Goal: Task Accomplishment & Management: Manage account settings

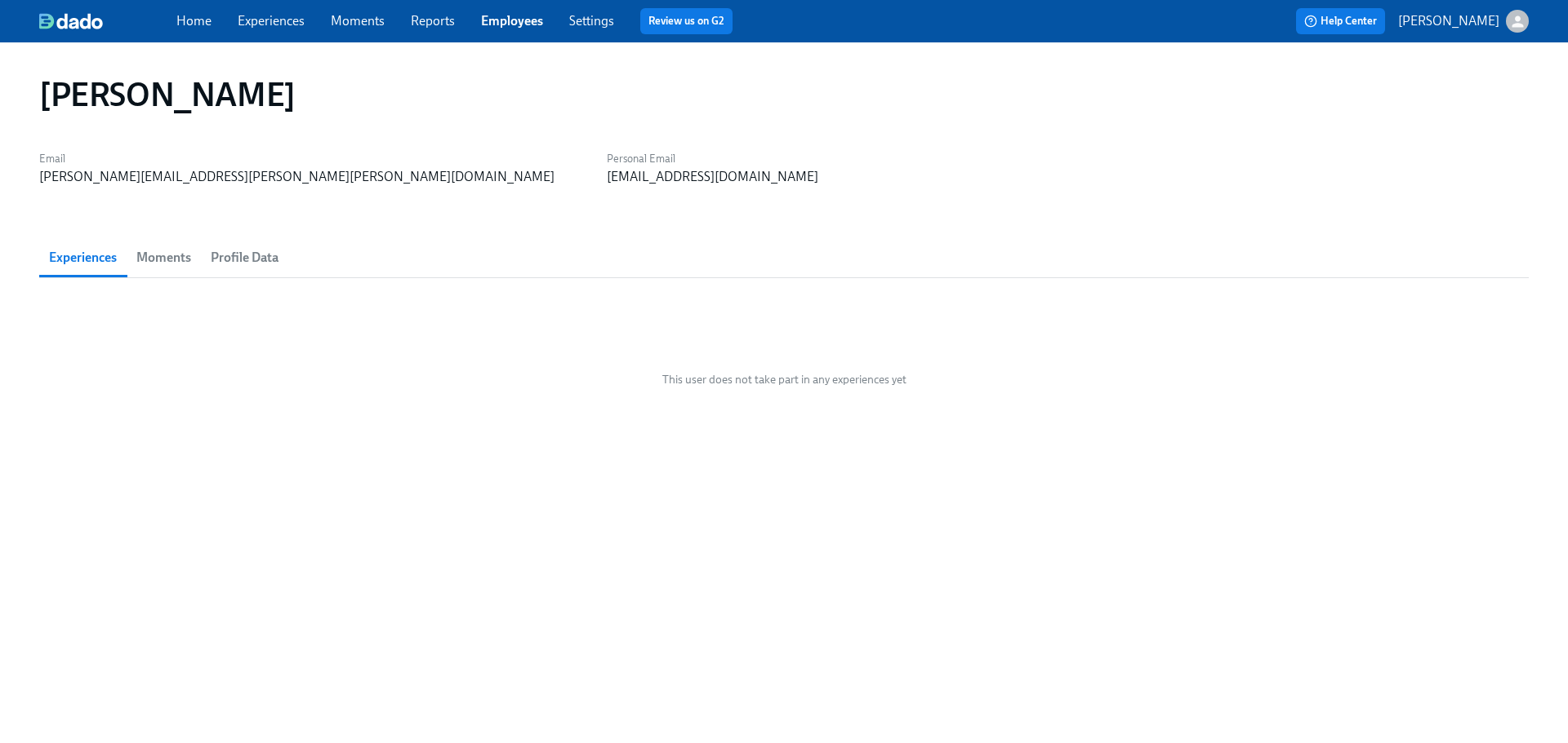
click at [109, 259] on span "Experiences" at bounding box center [82, 257] width 68 height 22
click at [540, 17] on link "Employees" at bounding box center [511, 21] width 62 height 15
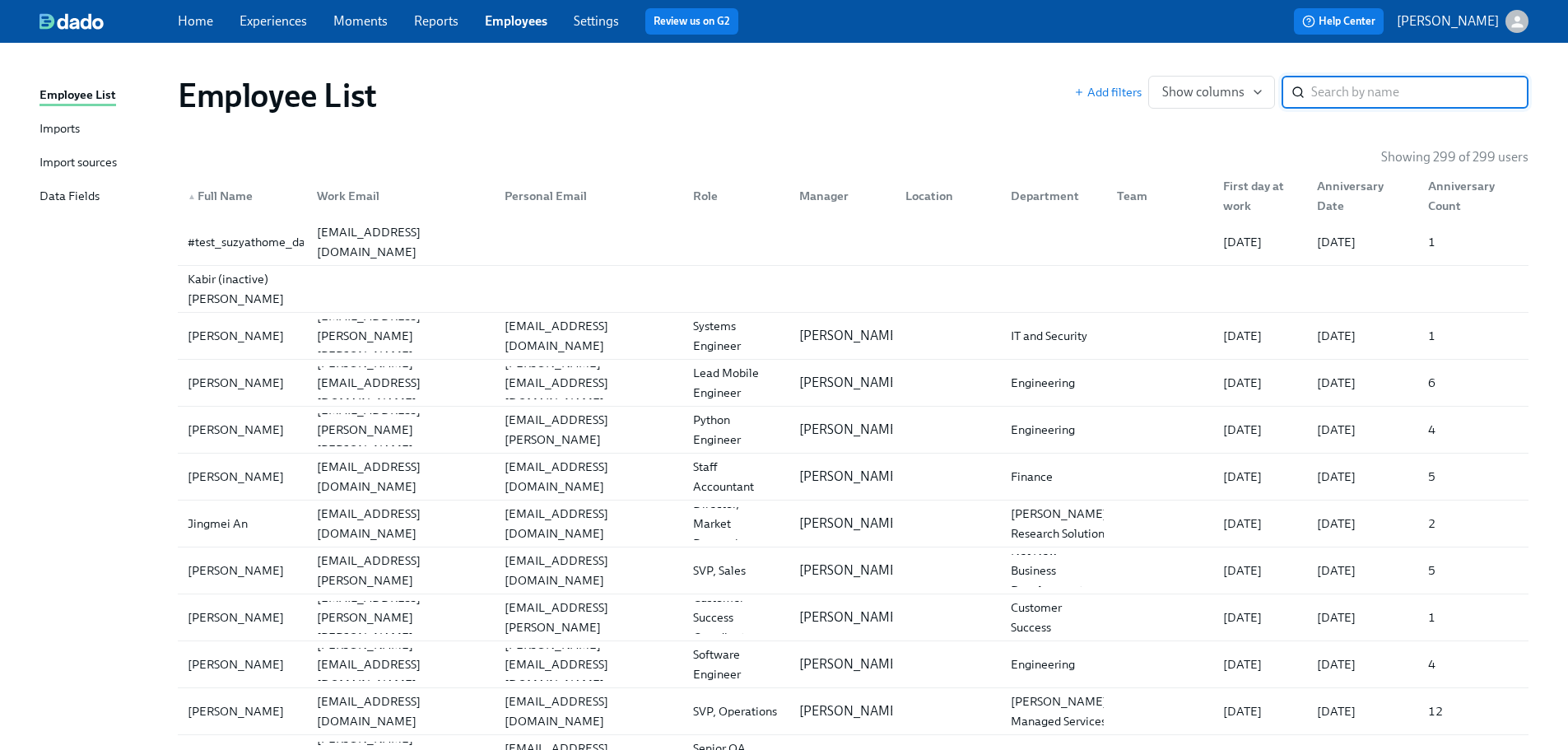
click at [1427, 67] on div "Employee List Add filters Show columns ​" at bounding box center [853, 95] width 1377 height 66
click at [1427, 90] on input "search" at bounding box center [1419, 92] width 217 height 33
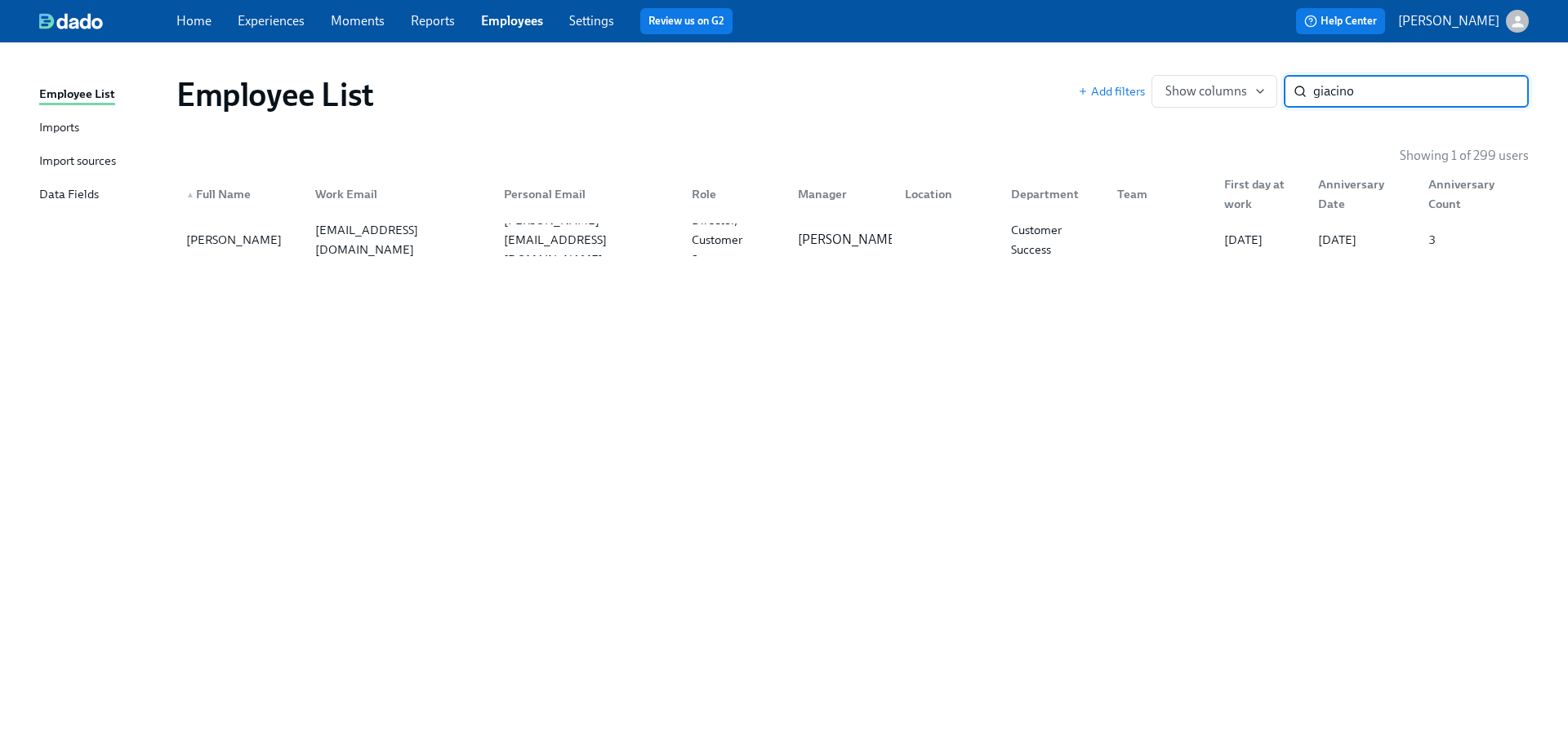
type input "giacino"
click at [336, 218] on div "[PERSON_NAME] [PERSON_NAME][EMAIL_ADDRESS][PERSON_NAME][DOMAIN_NAME] [DOMAIN_NA…" at bounding box center [852, 239] width 1352 height 46
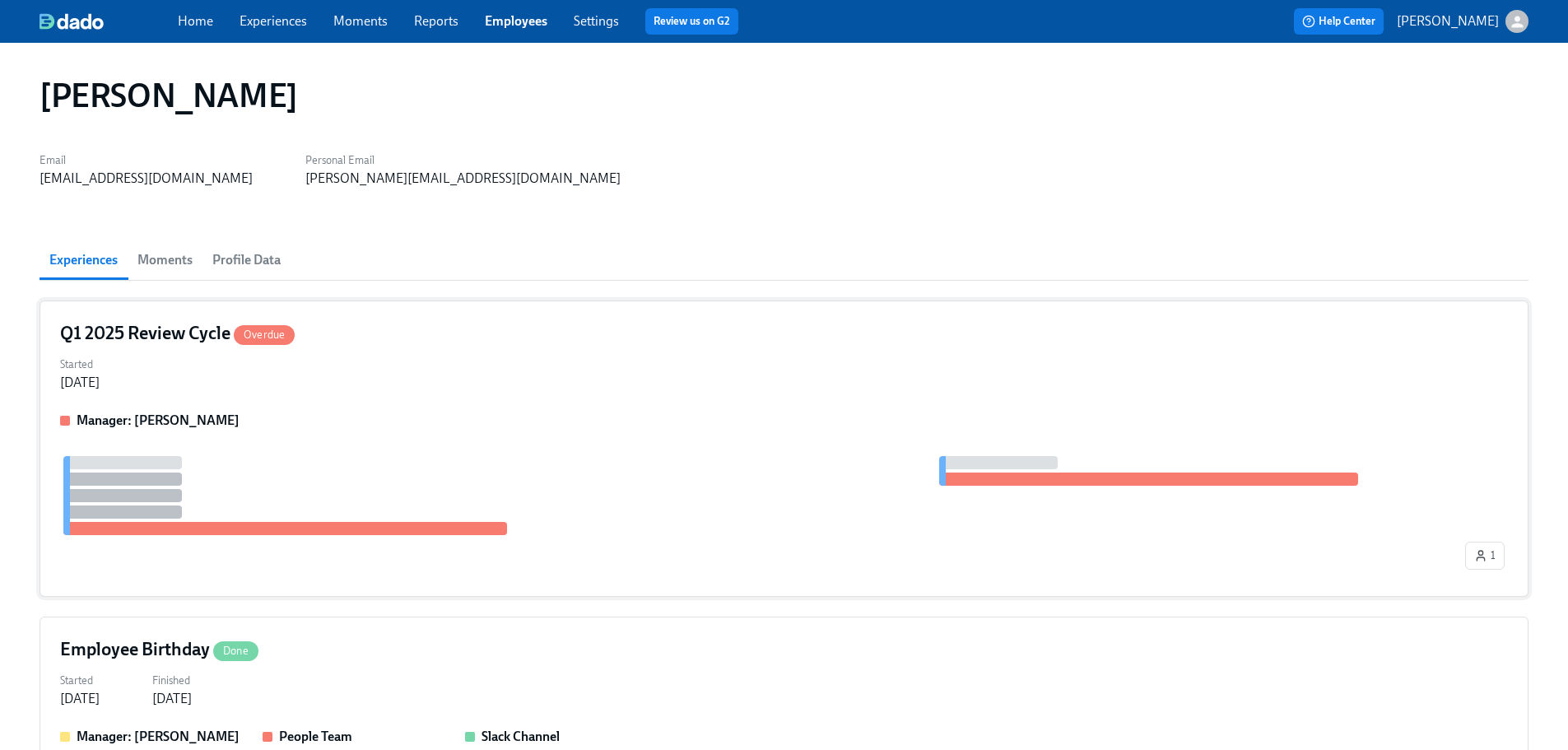
click at [417, 378] on div "Started [DATE]" at bounding box center [784, 372] width 1448 height 40
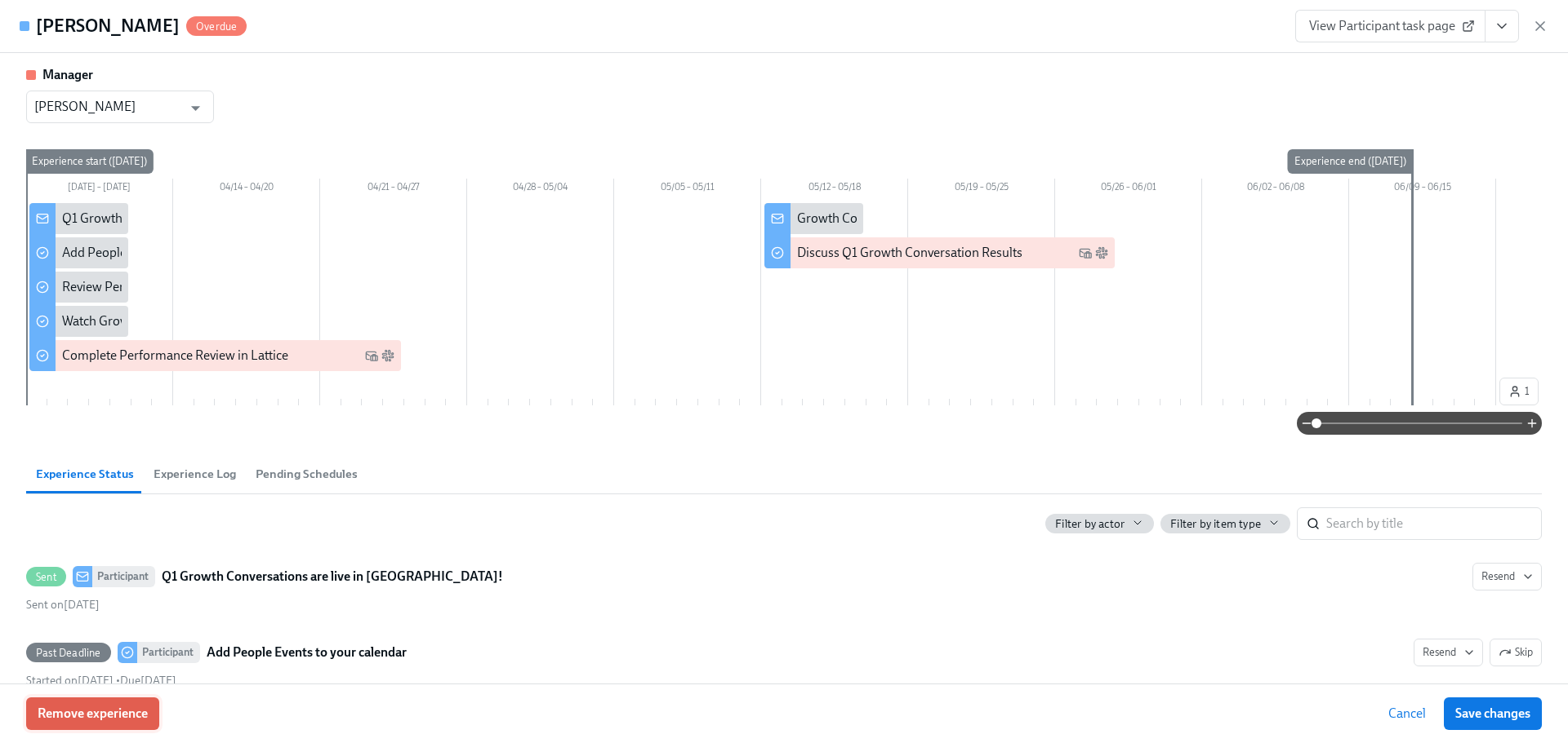
click at [97, 708] on span "Remove experience" at bounding box center [93, 714] width 110 height 16
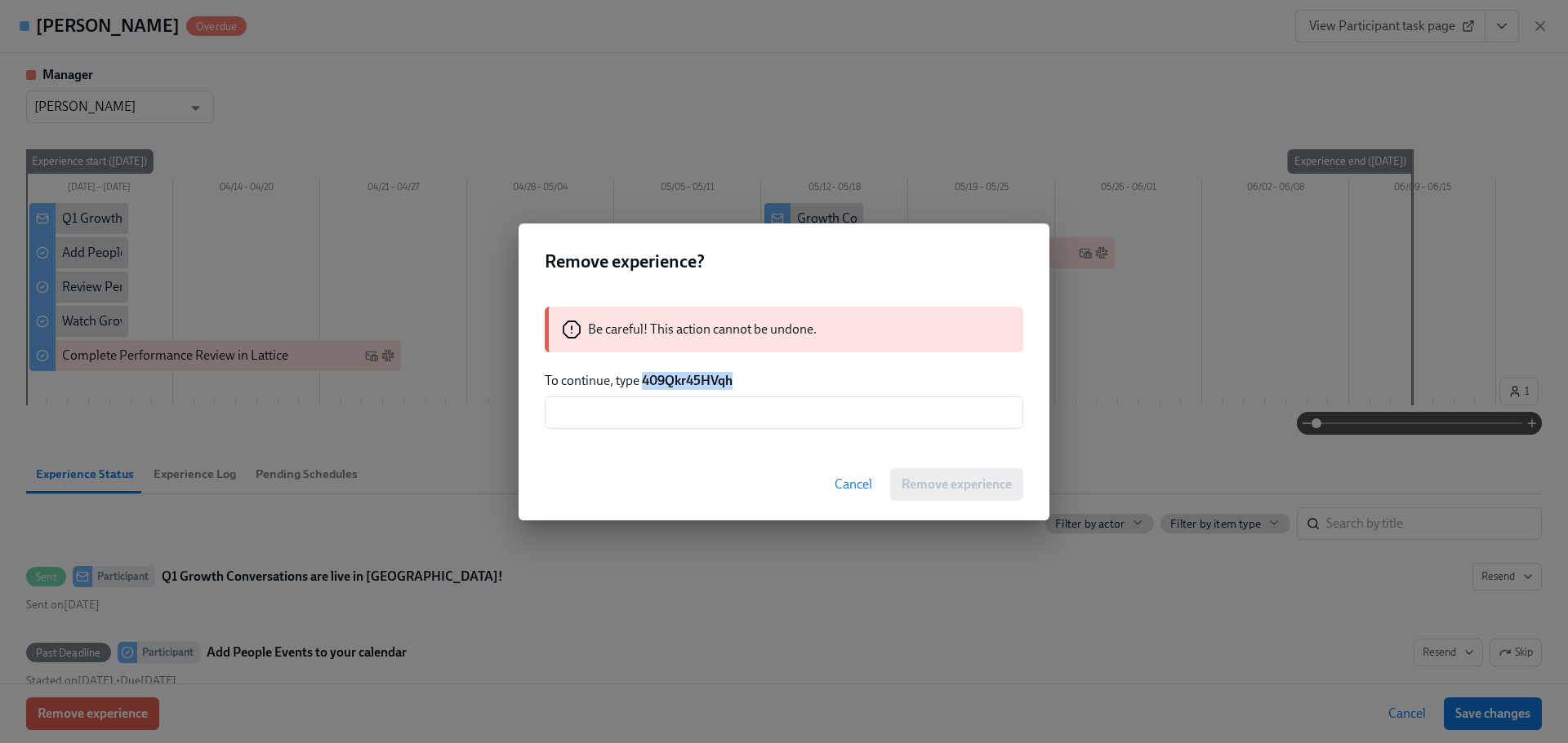
drag, startPoint x: 744, startPoint y: 387, endPoint x: 644, endPoint y: 378, distance: 100.4
click at [644, 378] on div "Be careful! This action cannot be undone. To continue, type 409Qkr45HVqh ​" at bounding box center [784, 368] width 531 height 162
copy strong "409Qkr45HVqh"
drag, startPoint x: 639, startPoint y: 409, endPoint x: 690, endPoint y: 431, distance: 55.5
click at [640, 410] on input "text" at bounding box center [784, 413] width 479 height 32
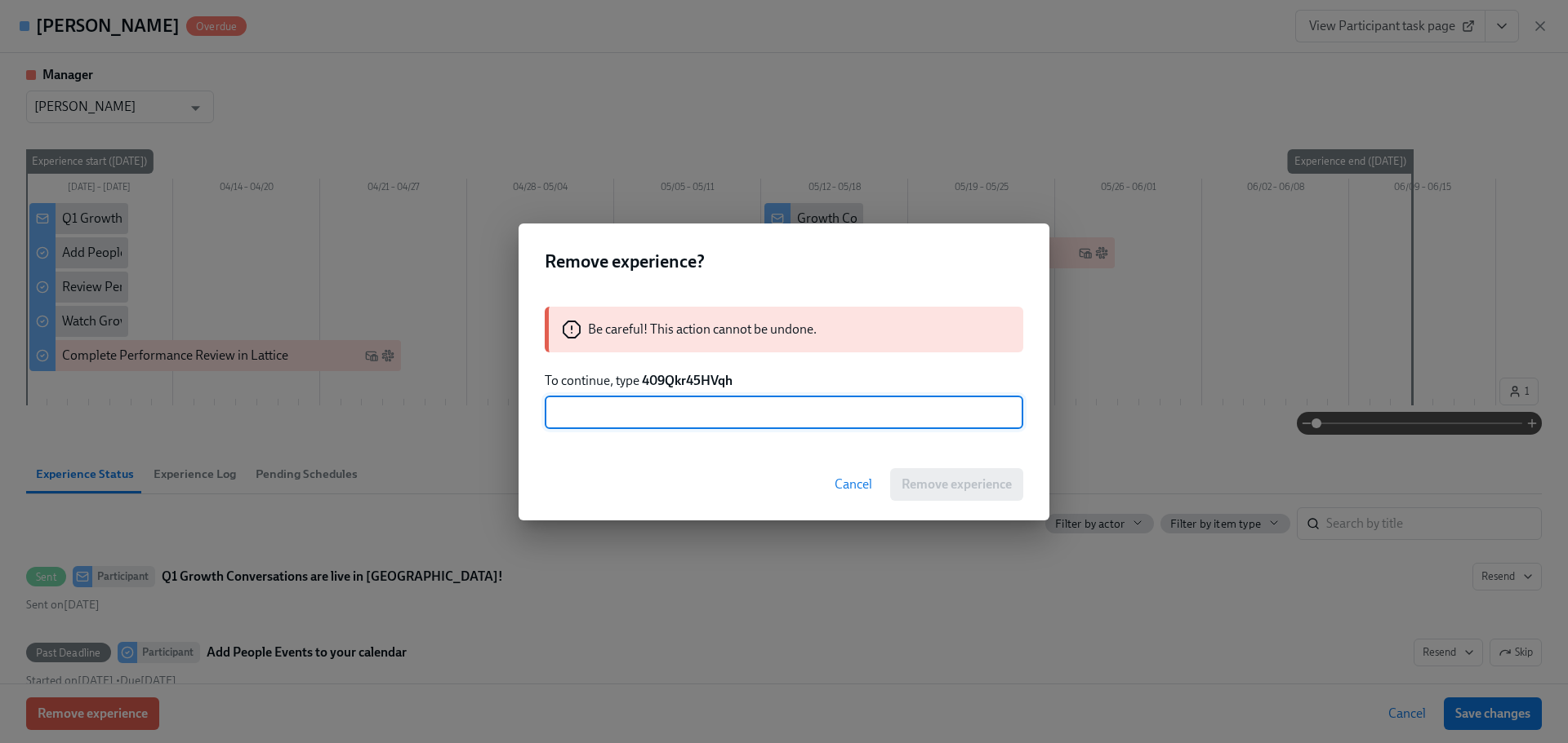
paste input "409Qkr45HVqh"
type input "409Qkr45HVqh"
click at [952, 495] on button "Remove experience" at bounding box center [957, 485] width 133 height 32
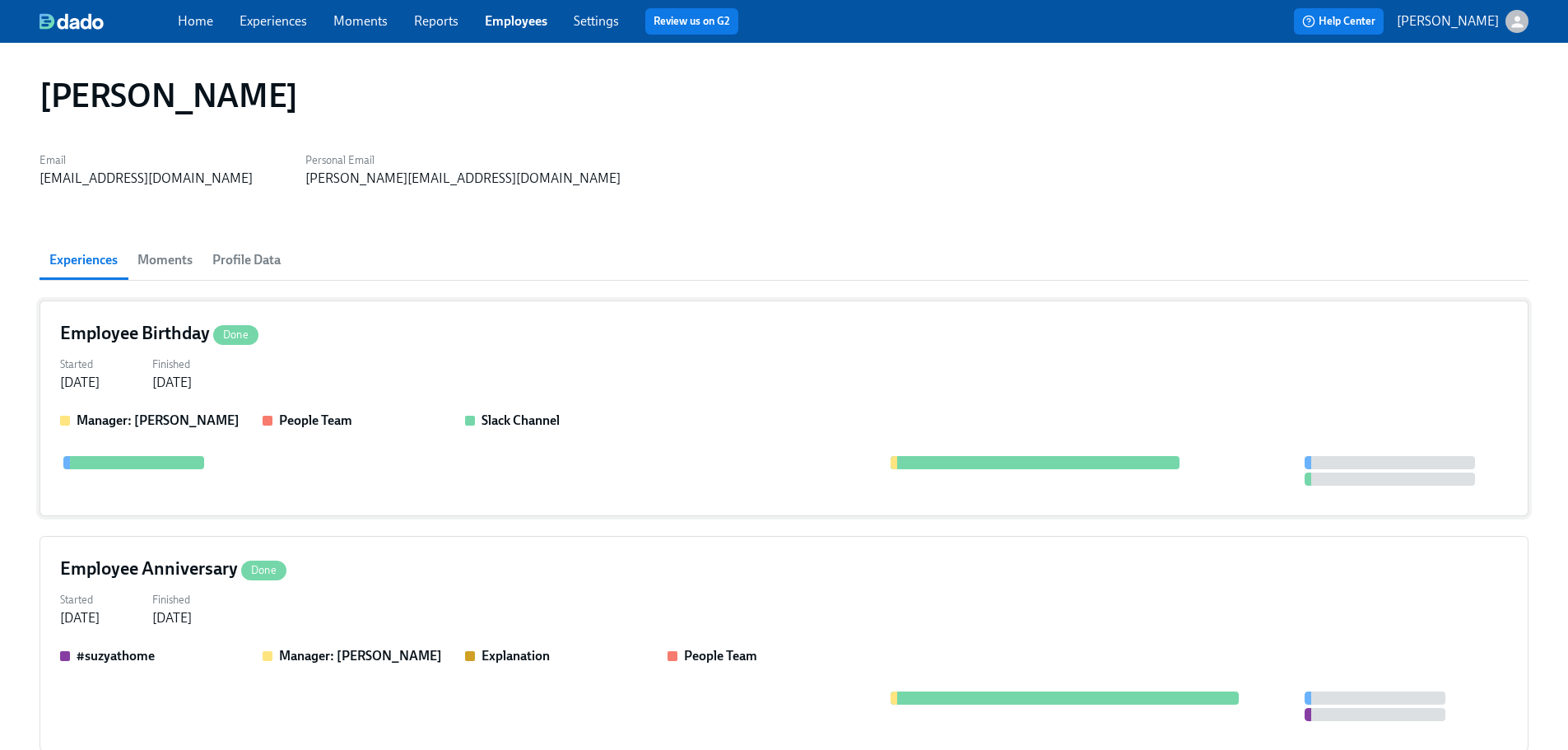
click at [350, 382] on div "Started [DATE] Finished [DATE]" at bounding box center [784, 372] width 1448 height 40
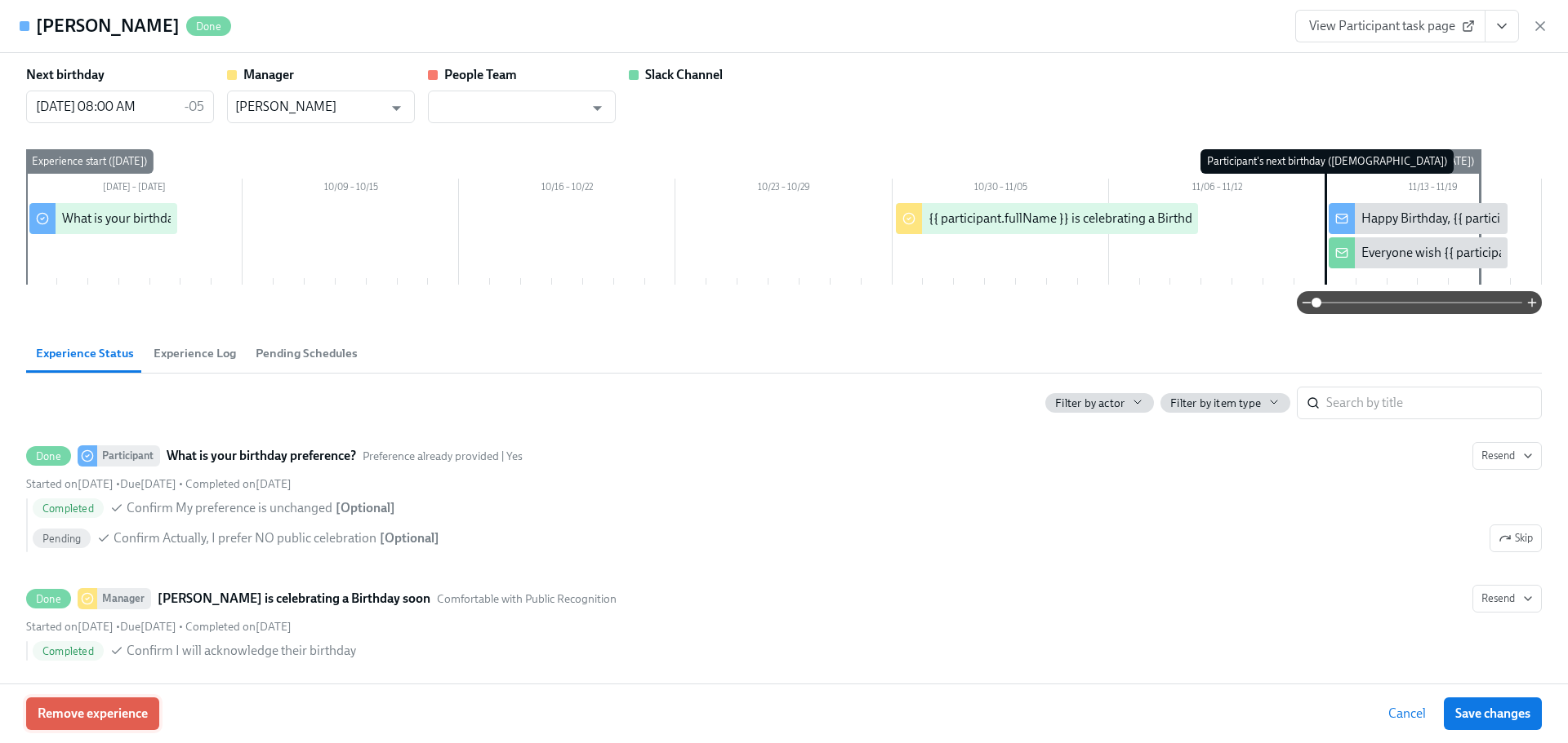
click at [120, 716] on span "Remove experience" at bounding box center [93, 714] width 110 height 16
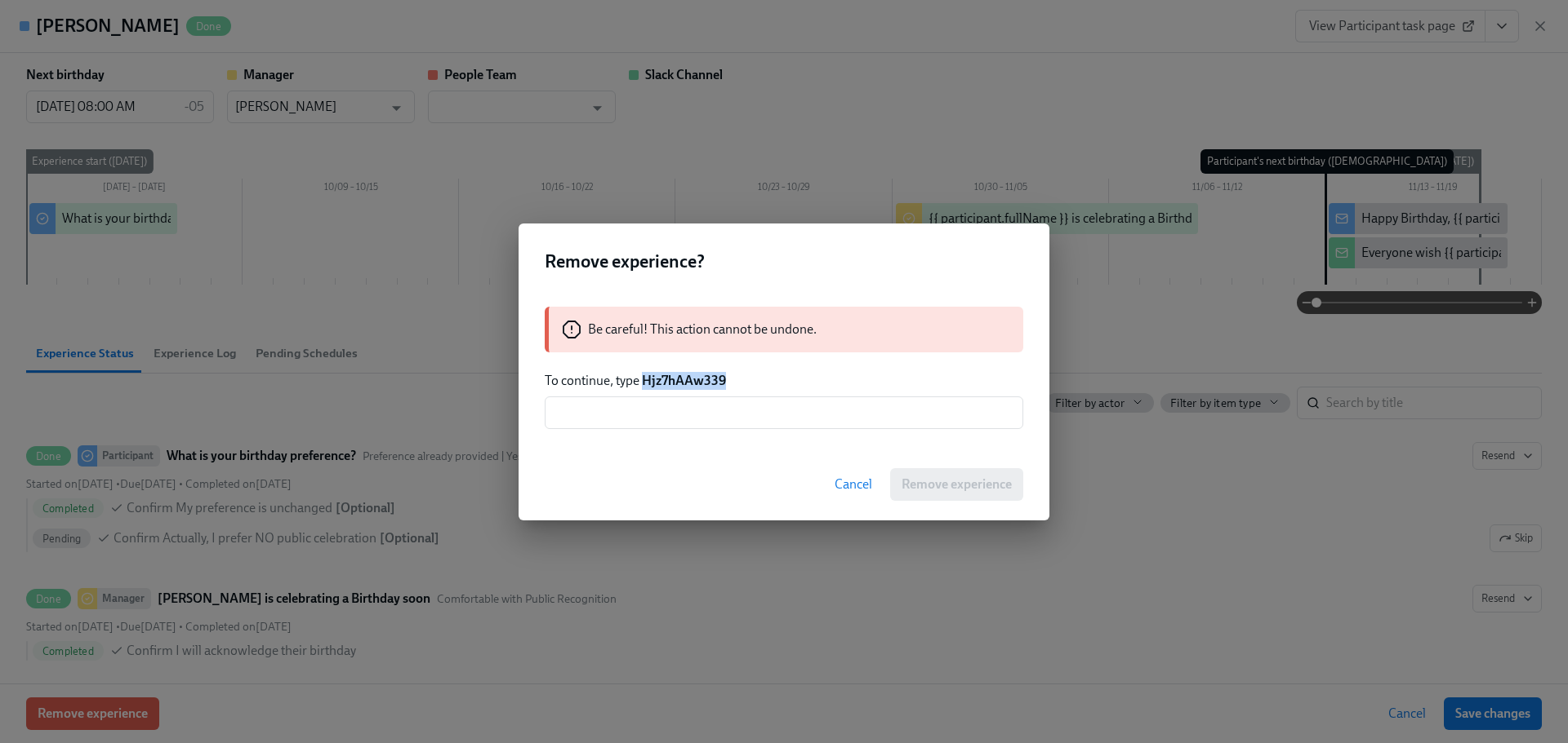
drag, startPoint x: 725, startPoint y: 382, endPoint x: 644, endPoint y: 379, distance: 81.1
click at [644, 379] on p "To continue, type Hjz7hAAw339" at bounding box center [784, 381] width 479 height 18
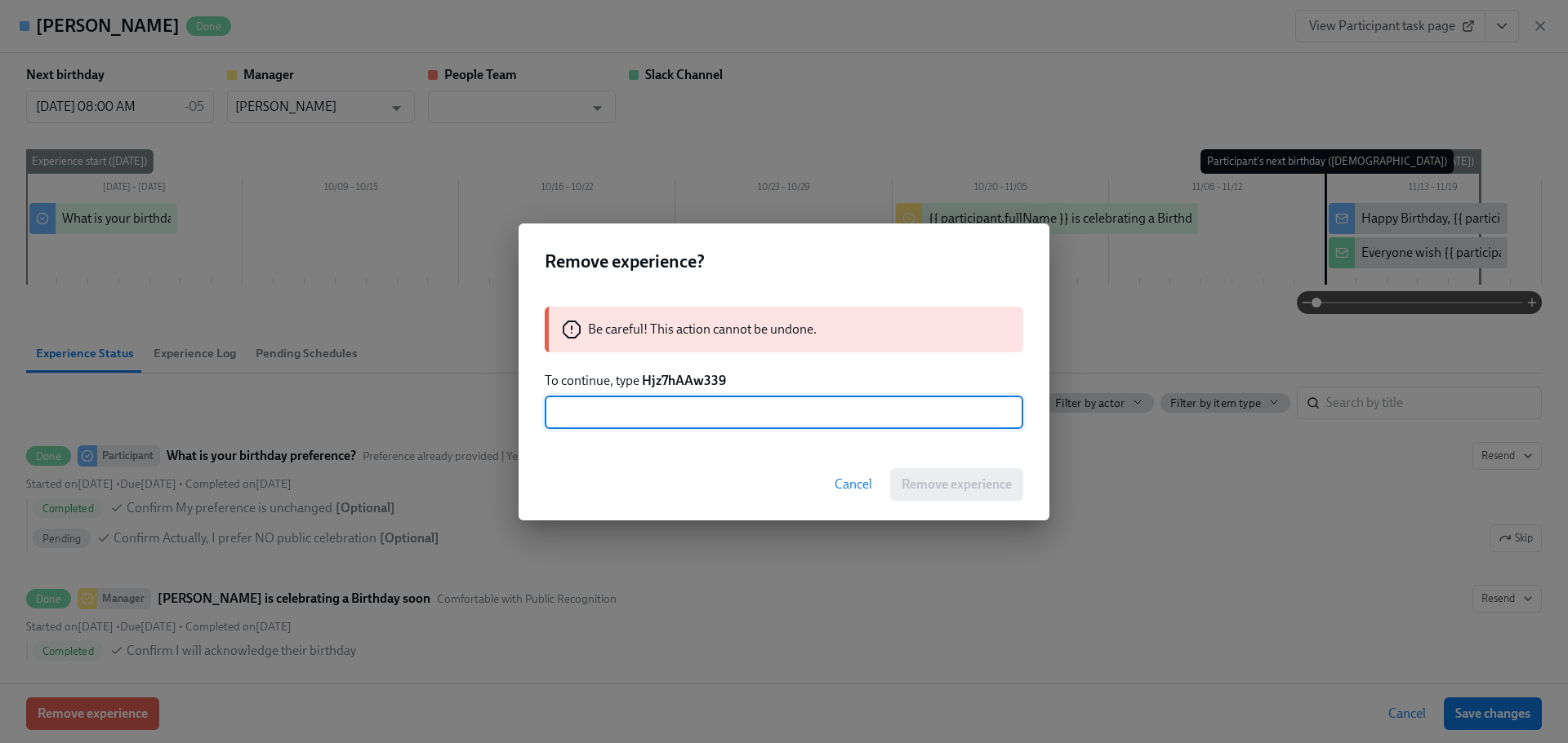
click at [664, 417] on input "text" at bounding box center [784, 413] width 479 height 32
paste input "Hjz7hAAw339"
type input "Hjz7hAAw339"
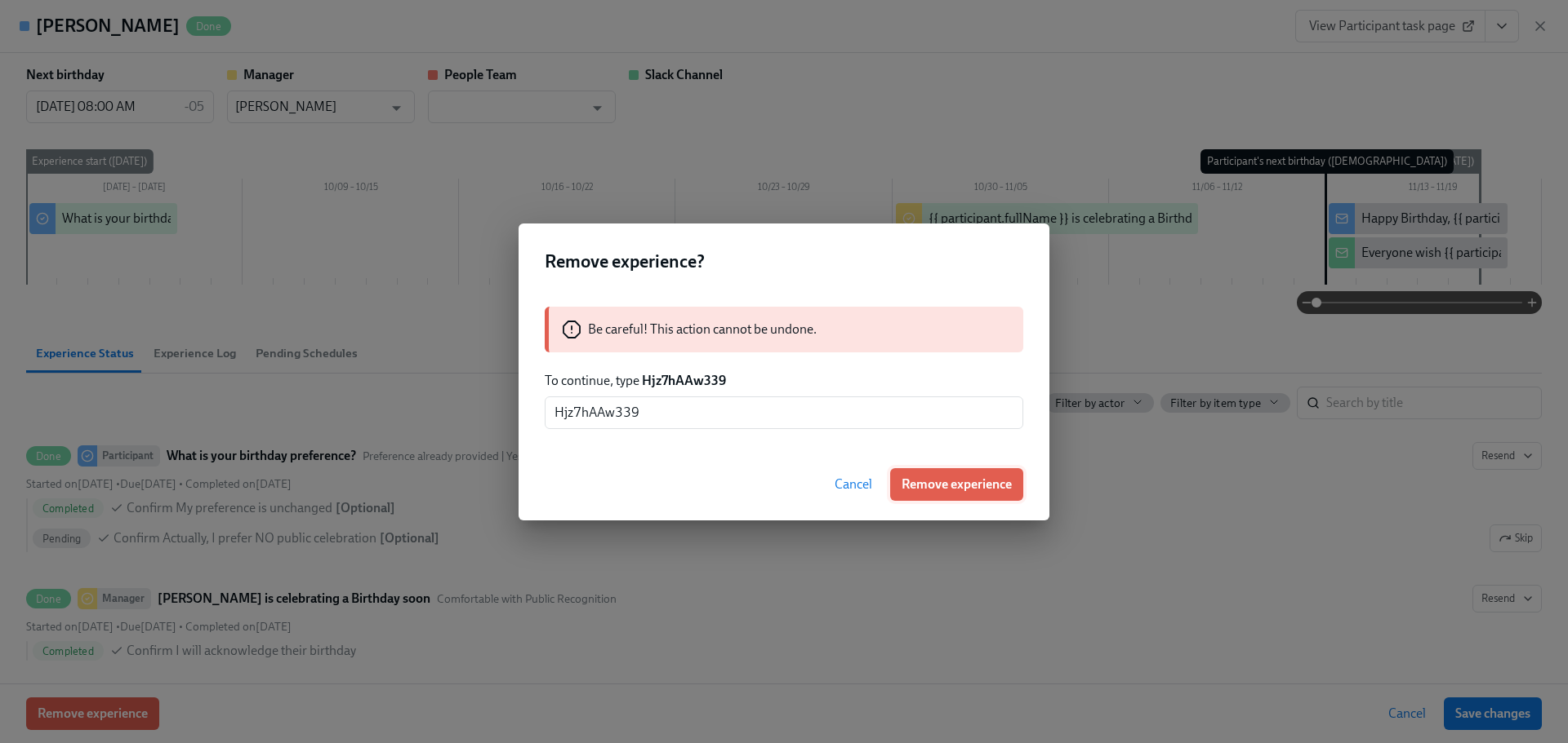
click at [945, 485] on span "Remove experience" at bounding box center [957, 485] width 110 height 16
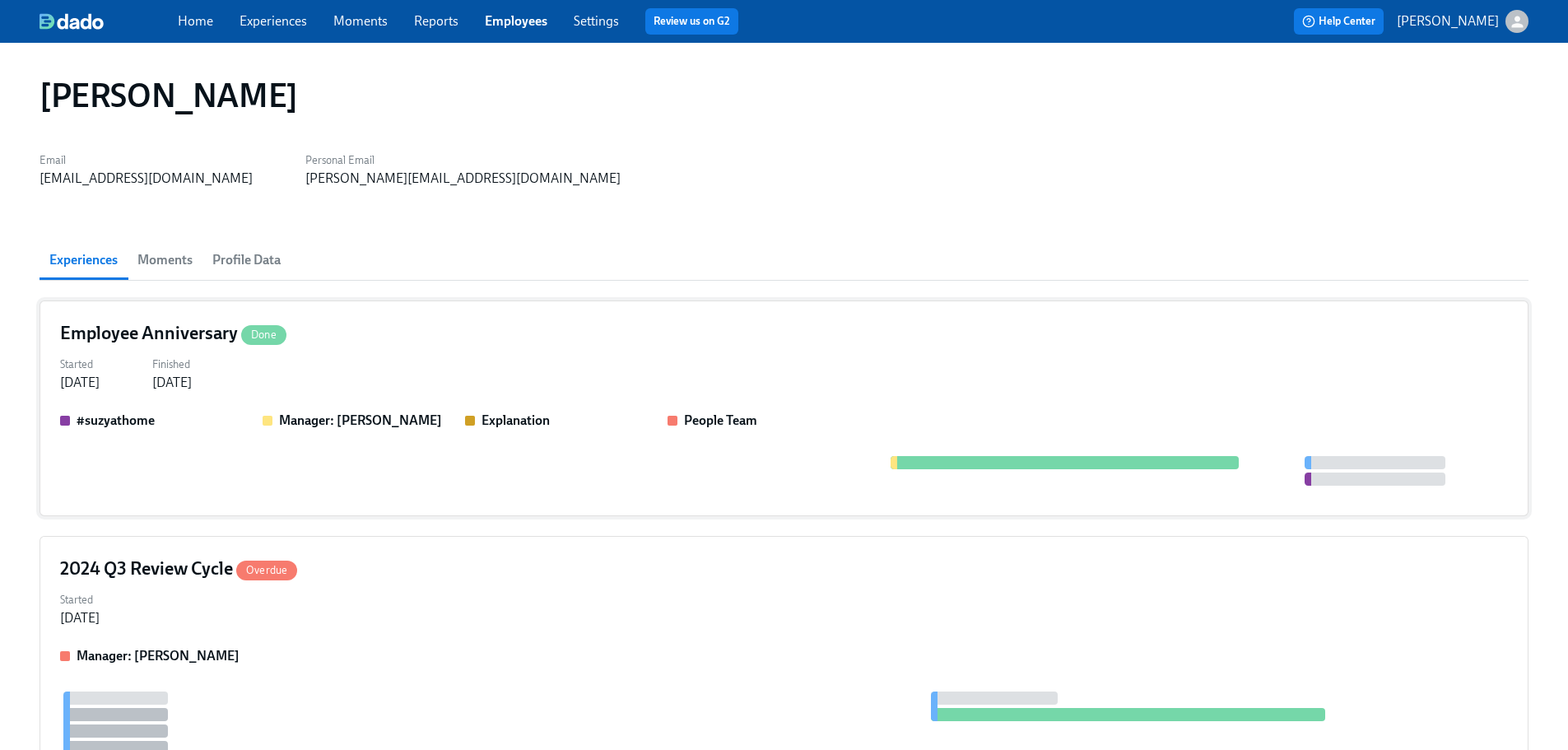
click at [316, 379] on div "Started [DATE] Finished [DATE]" at bounding box center [784, 372] width 1448 height 40
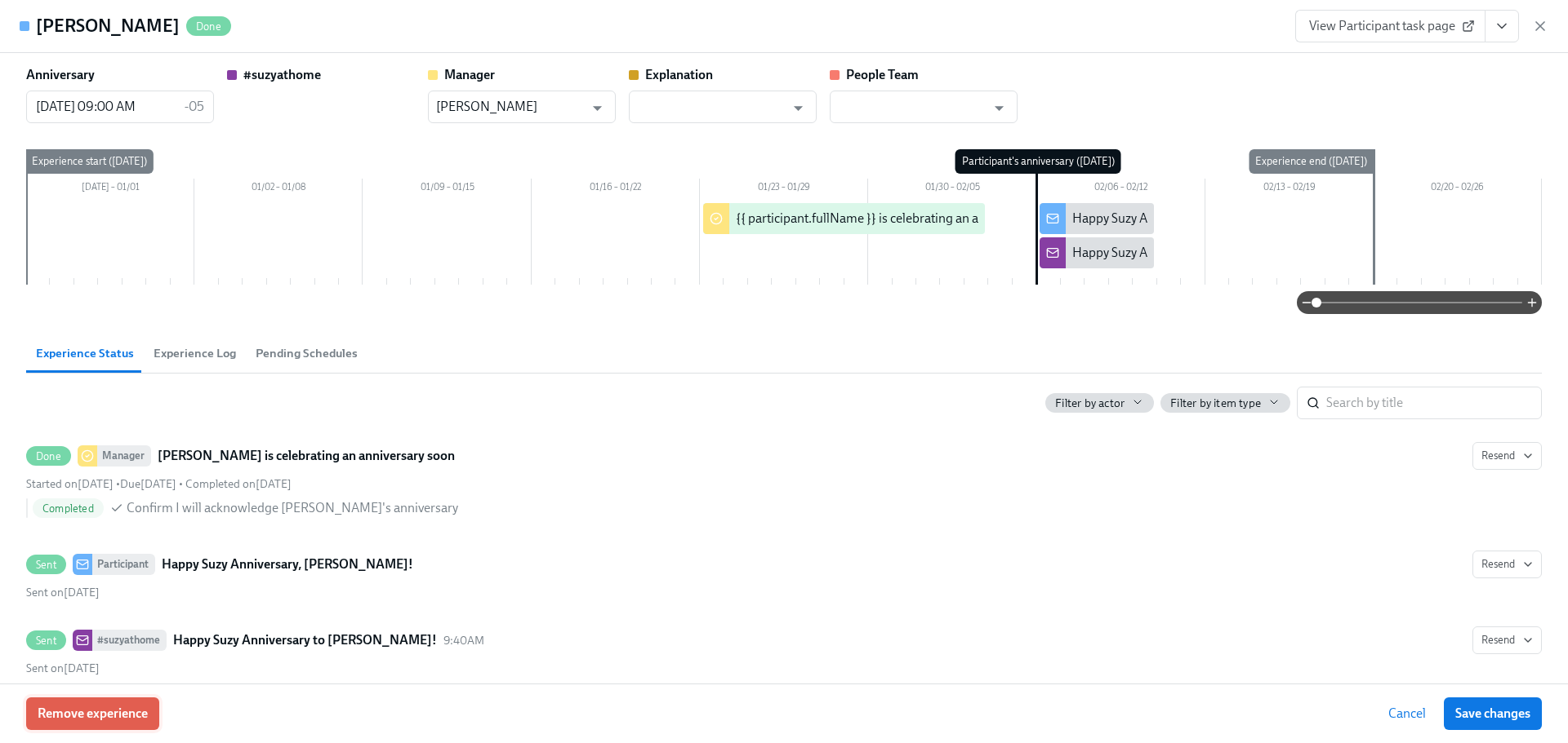
click at [124, 700] on button "Remove experience" at bounding box center [93, 714] width 133 height 32
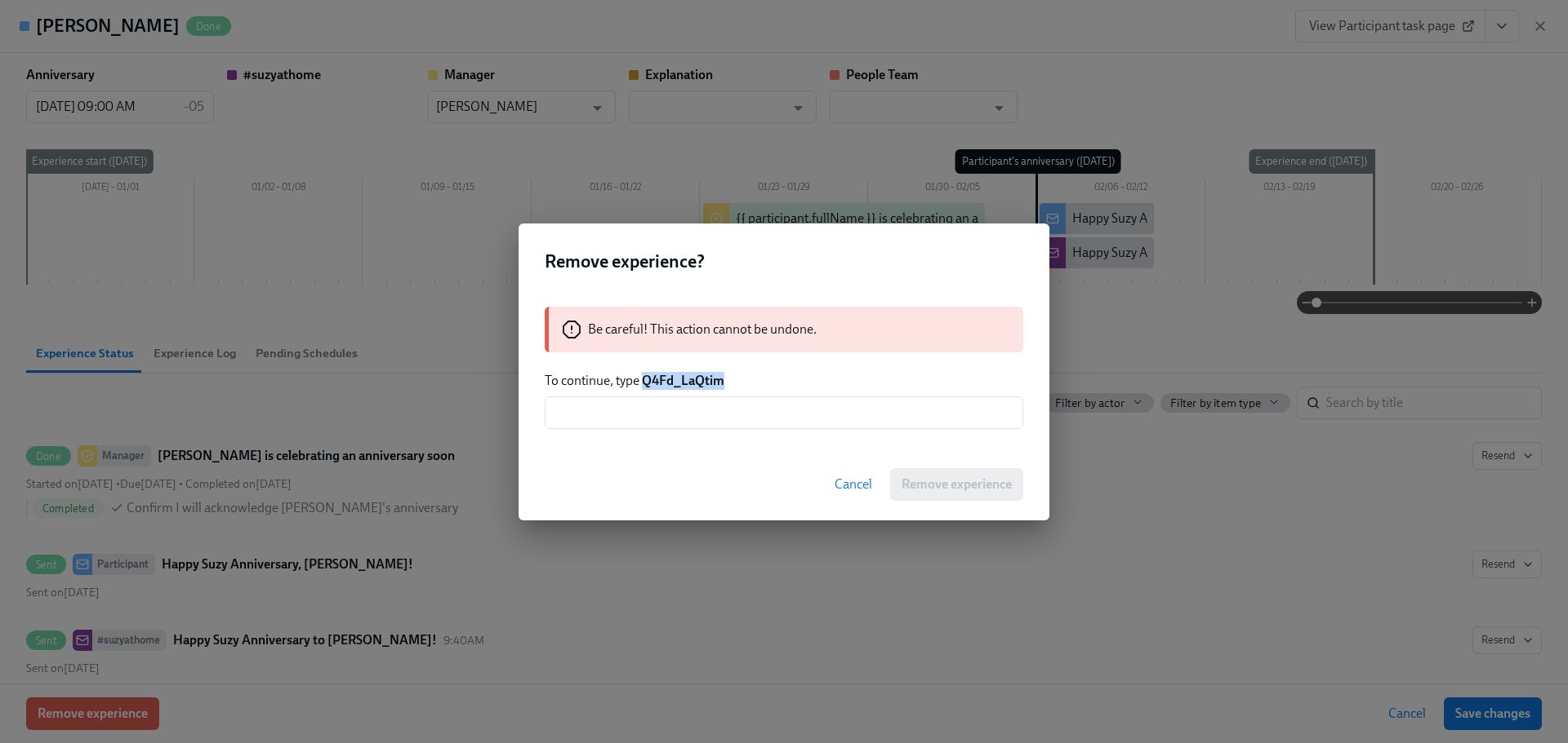
drag, startPoint x: 732, startPoint y: 384, endPoint x: 643, endPoint y: 382, distance: 89.0
click at [643, 382] on p "To continue, type Q4Fd_LaQtim" at bounding box center [784, 381] width 479 height 18
copy strong "Q4Fd_LaQtim"
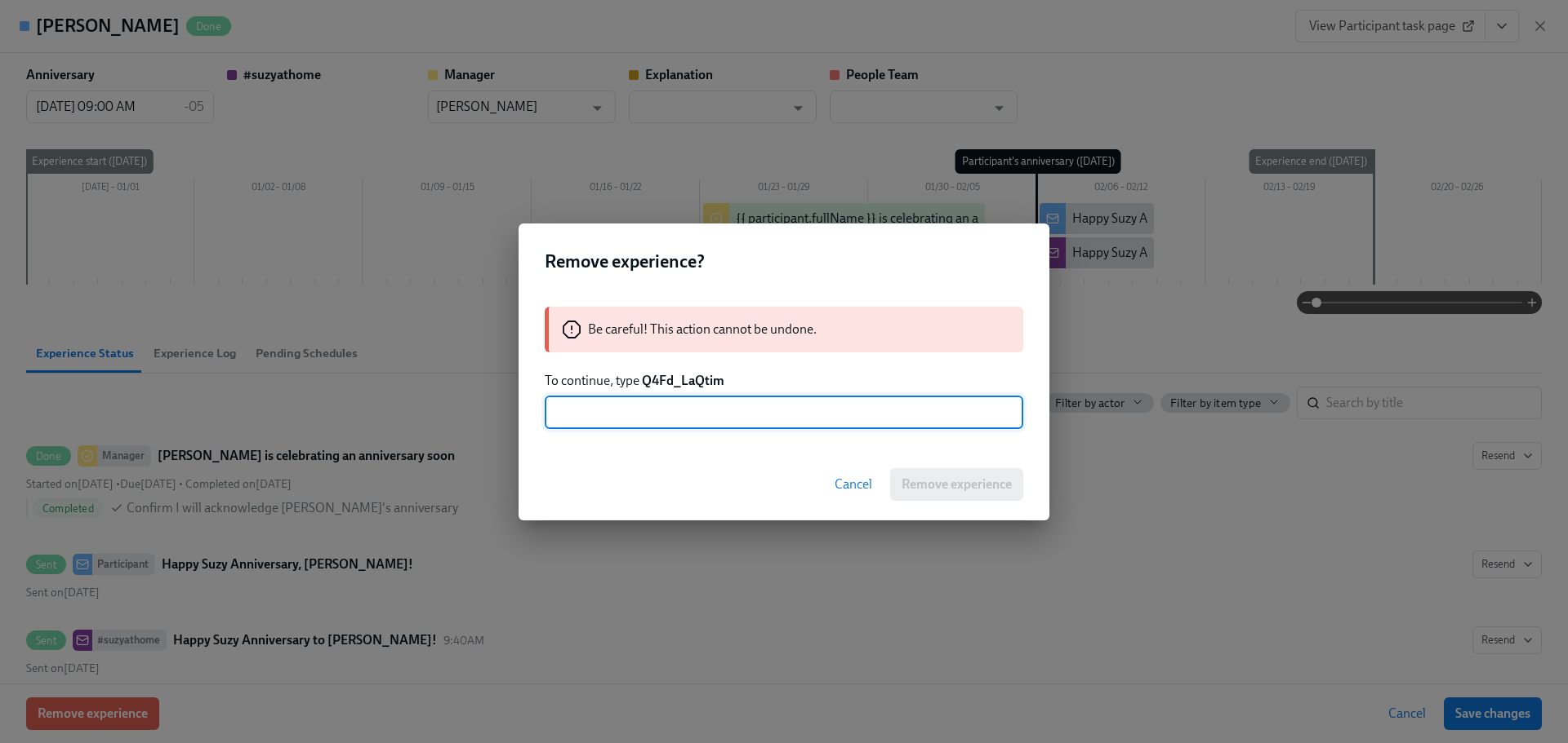
drag, startPoint x: 661, startPoint y: 405, endPoint x: 673, endPoint y: 414, distance: 15.0
click at [662, 405] on input "text" at bounding box center [784, 413] width 479 height 32
paste input "Q4Fd_LaQtim"
type input "Q4Fd_LaQtim"
click at [950, 497] on button "Remove experience" at bounding box center [957, 485] width 133 height 32
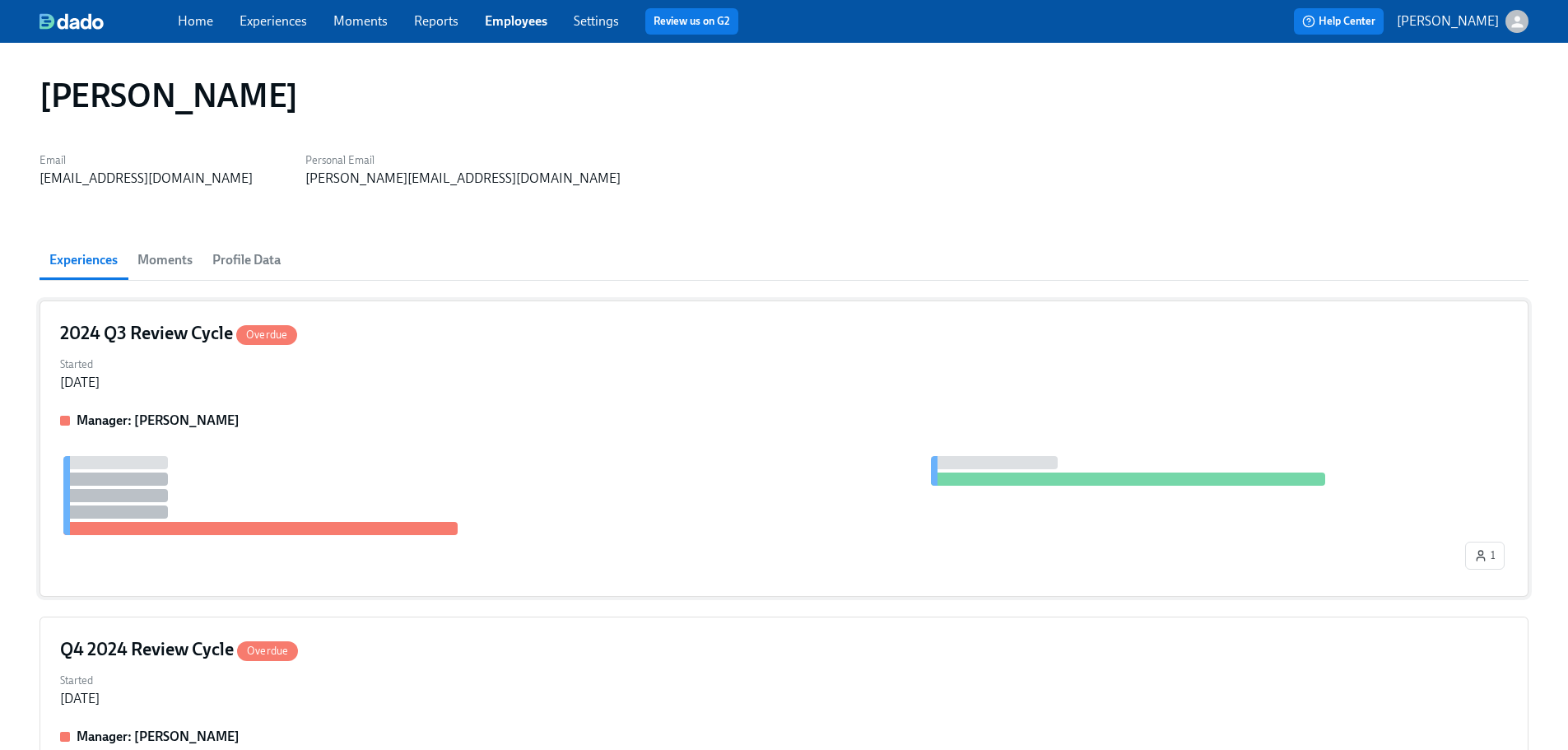
click at [463, 407] on div "2024 Q3 Review Cycle Overdue Started [DATE] Manager: [PERSON_NAME] 1" at bounding box center [784, 449] width 1489 height 297
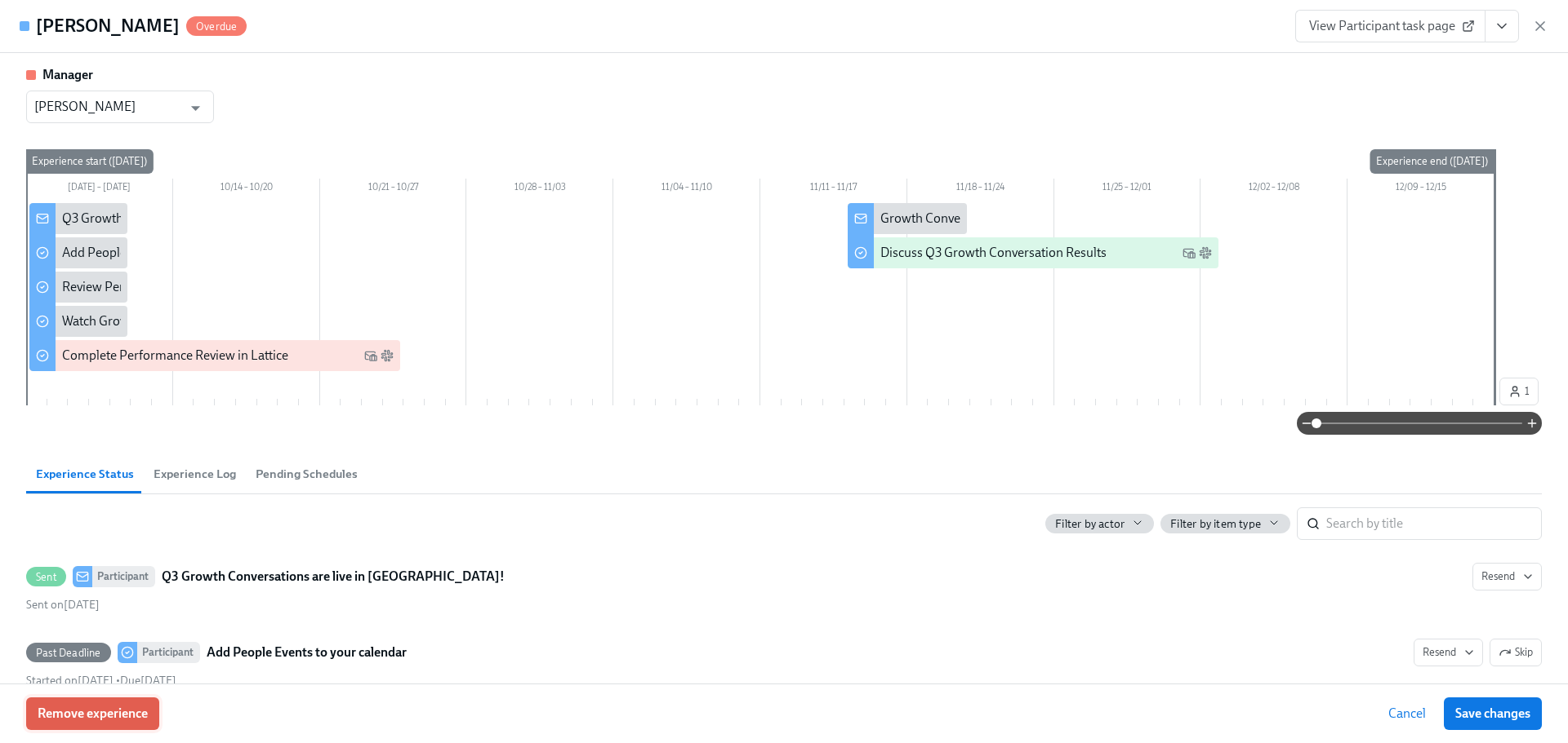
click at [120, 709] on span "Remove experience" at bounding box center [93, 714] width 110 height 16
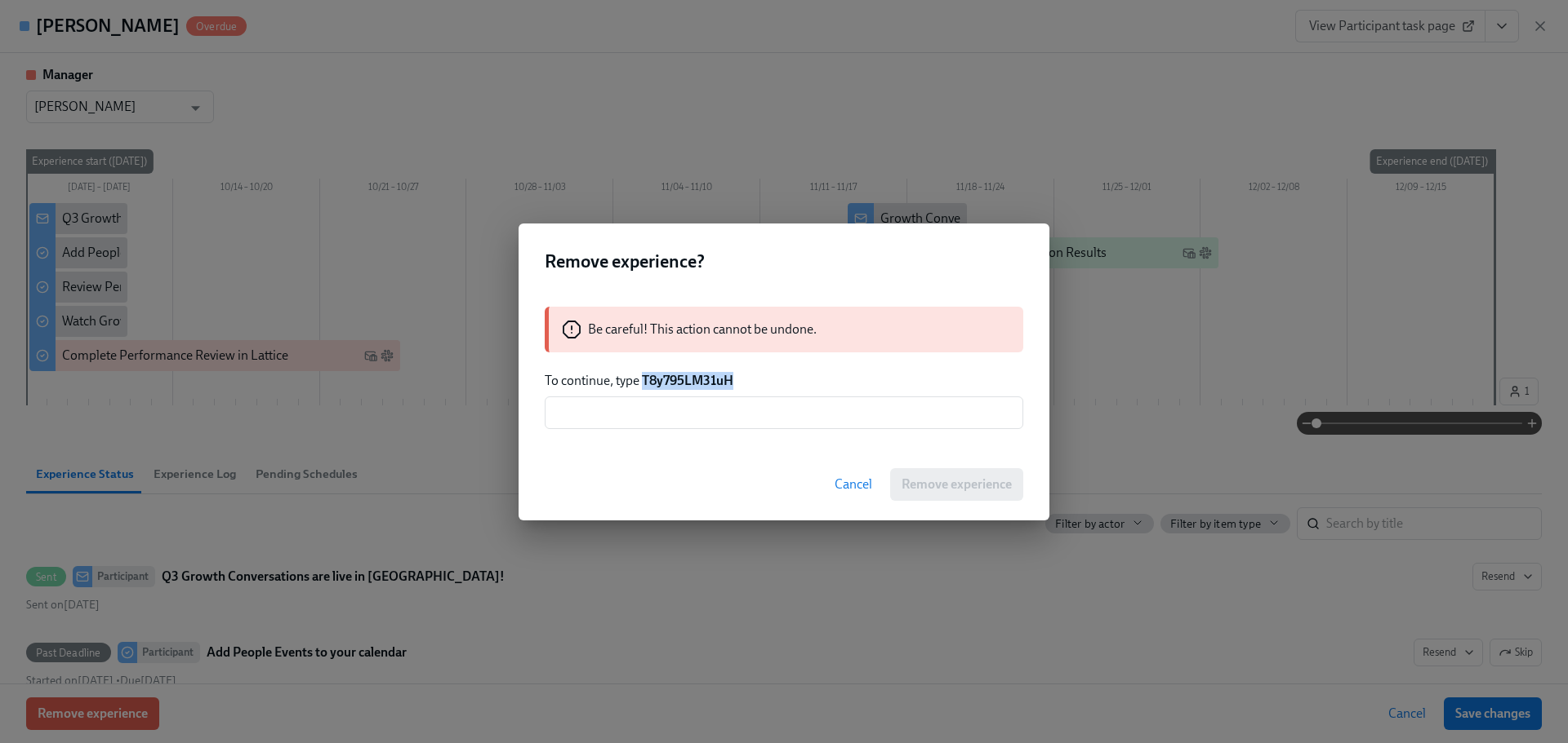
drag, startPoint x: 752, startPoint y: 381, endPoint x: 643, endPoint y: 384, distance: 109.0
click at [643, 384] on p "To continue, type T8y795LM31uH" at bounding box center [784, 381] width 479 height 18
copy strong "T8y795LM31uH"
click at [707, 409] on input "text" at bounding box center [784, 413] width 479 height 32
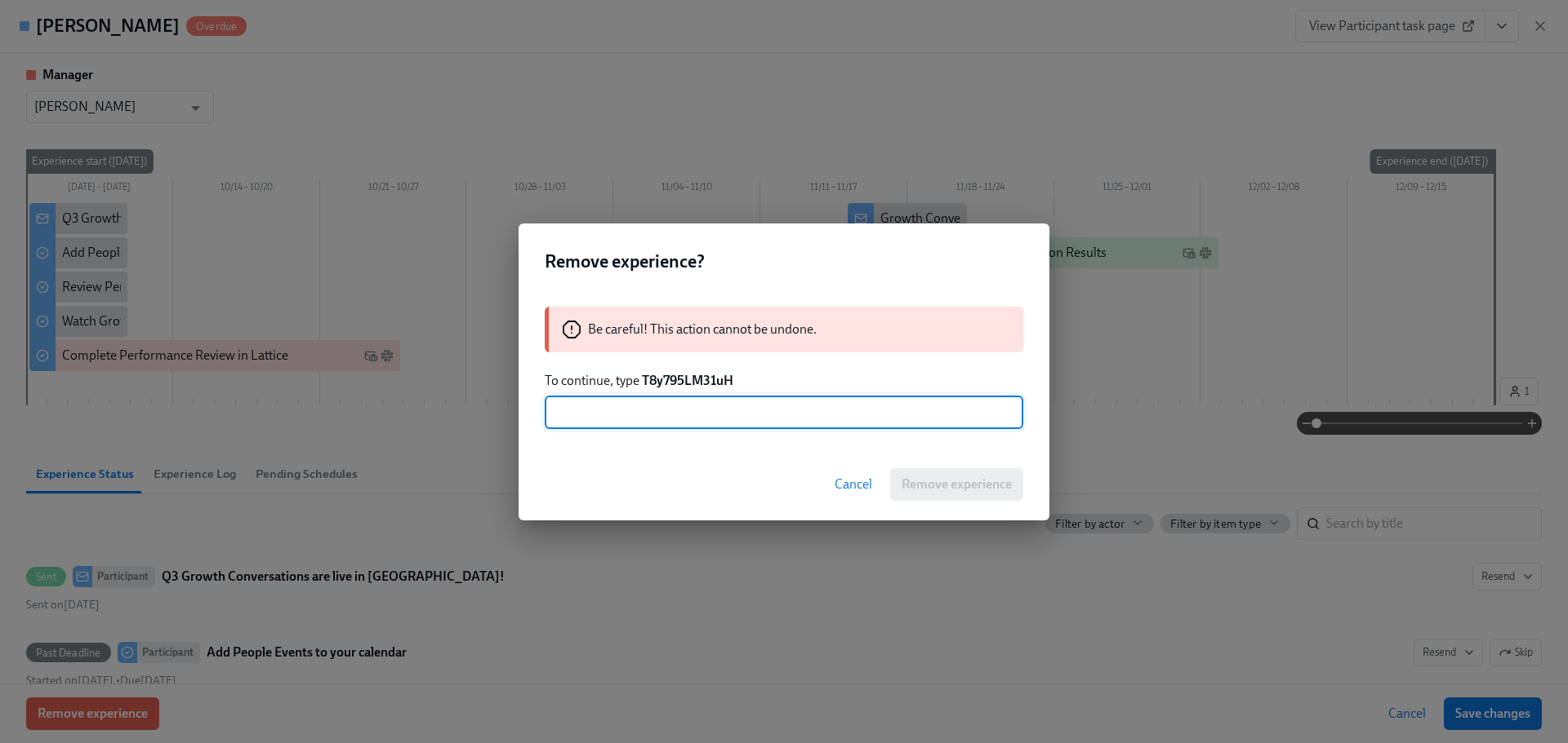
paste input "T8y795LM31uH"
type input "T8y795LM31uH"
click at [923, 477] on span "Remove experience" at bounding box center [957, 485] width 110 height 16
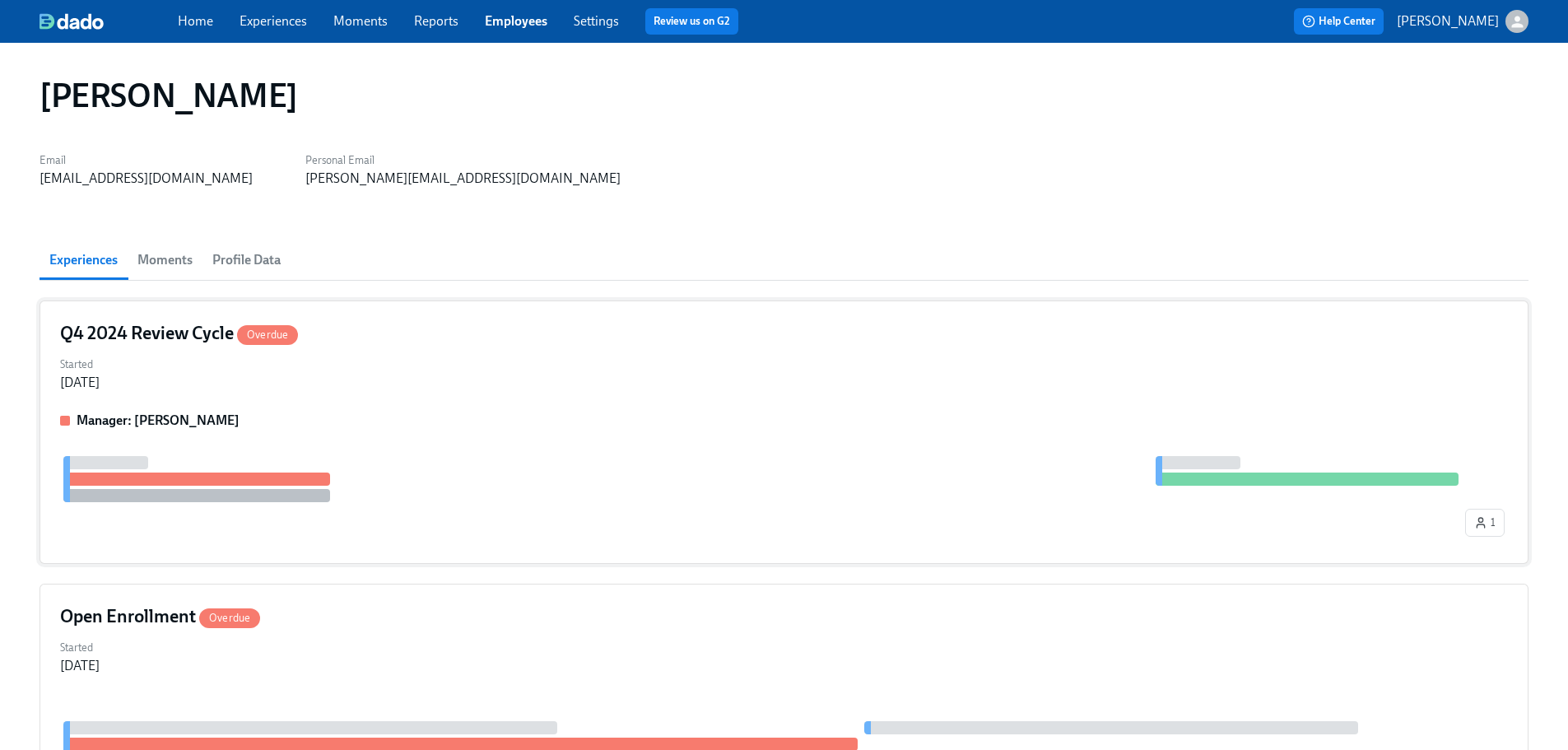
click at [383, 353] on div "Started [DATE]" at bounding box center [784, 372] width 1448 height 40
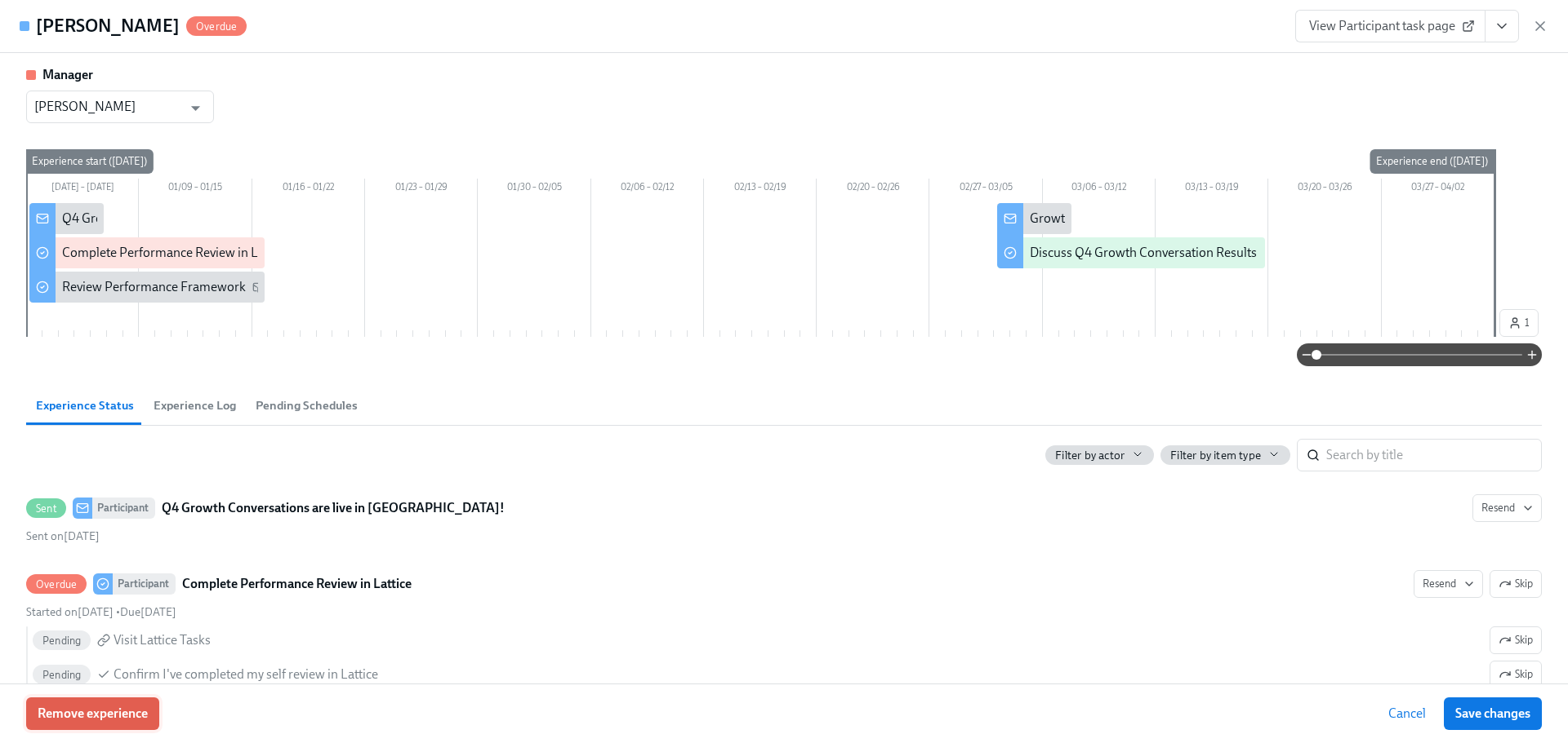
click at [132, 708] on span "Remove experience" at bounding box center [93, 714] width 110 height 16
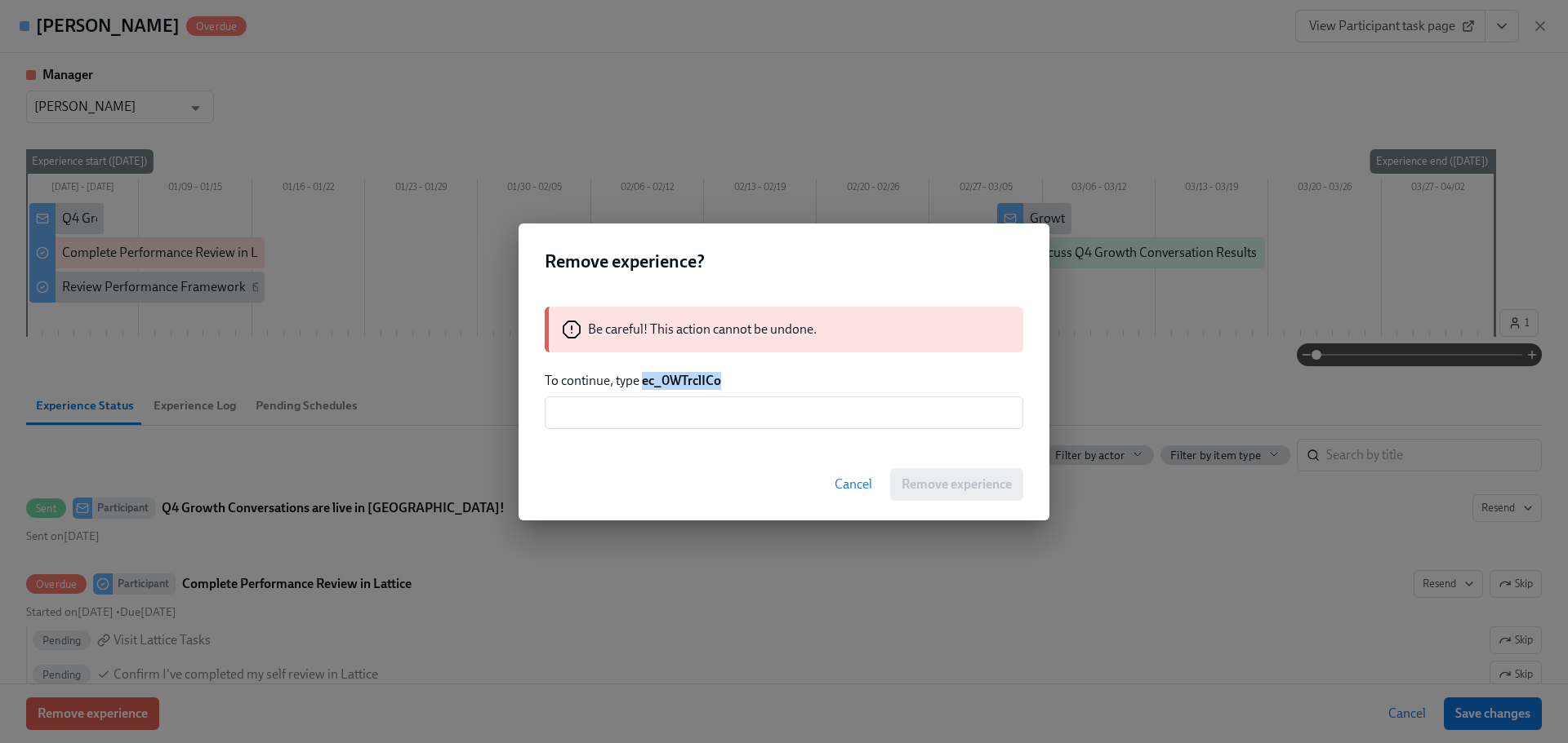
drag, startPoint x: 725, startPoint y: 380, endPoint x: 645, endPoint y: 381, distance: 80.0
click at [645, 381] on p "To continue, type ec_0WTrclICo" at bounding box center [784, 381] width 479 height 18
copy strong "ec_0WTrclICo"
click at [652, 408] on input "text" at bounding box center [784, 413] width 479 height 32
paste input "ec_0WTrclICo"
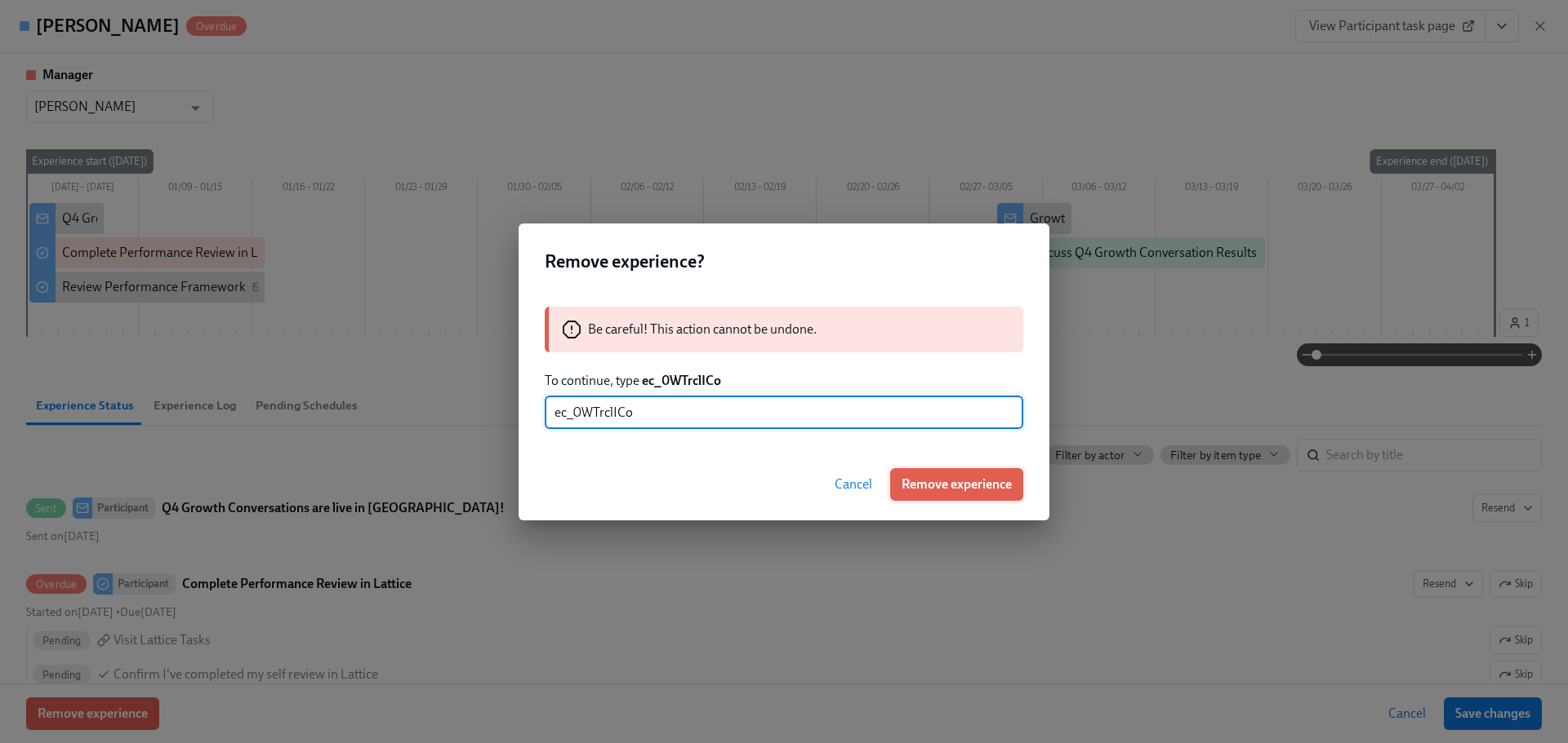
type input "ec_0WTrclICo"
click at [924, 489] on span "Remove experience" at bounding box center [957, 485] width 110 height 16
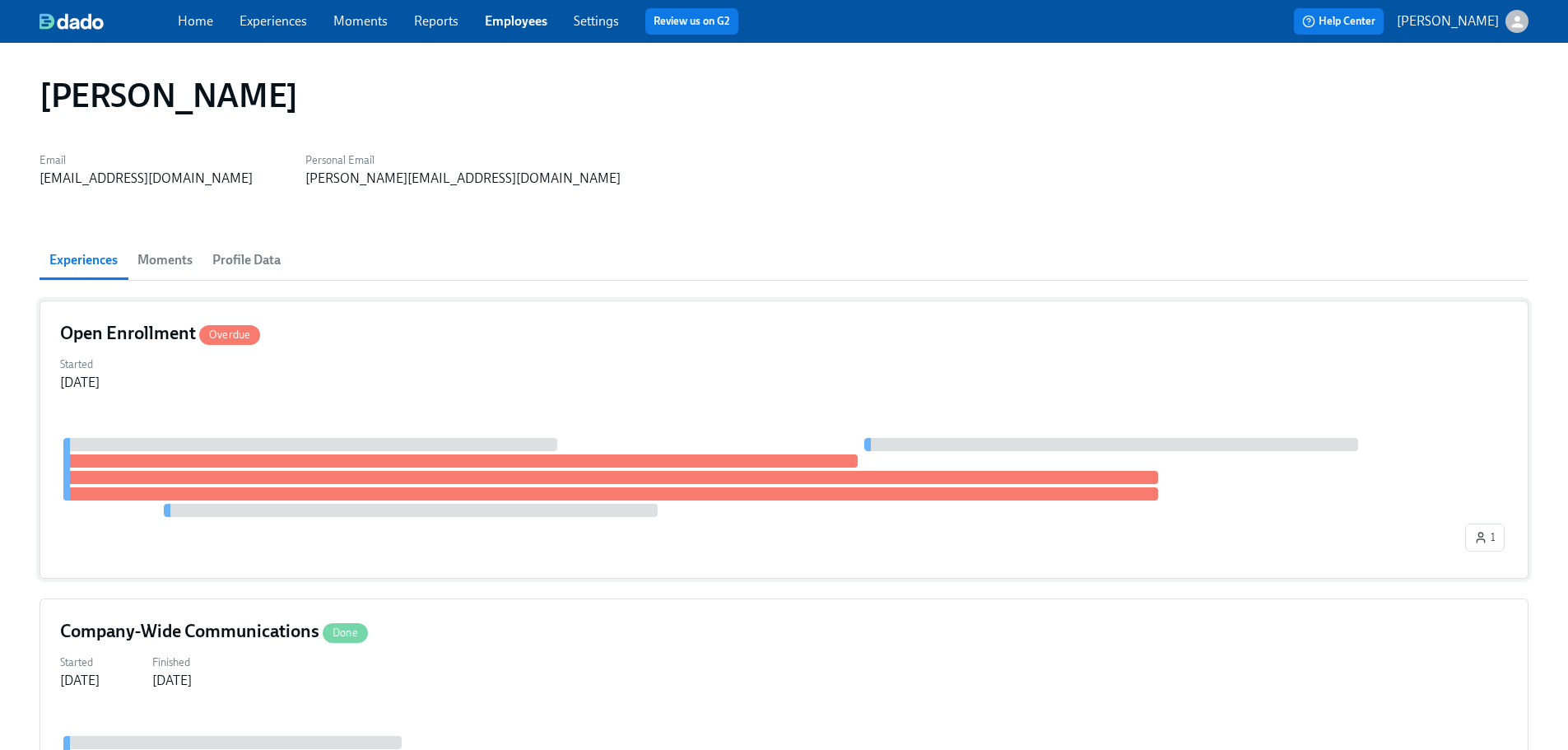
click at [403, 400] on div "Open Enrollment Overdue Started [DATE] 1" at bounding box center [784, 439] width 1489 height 279
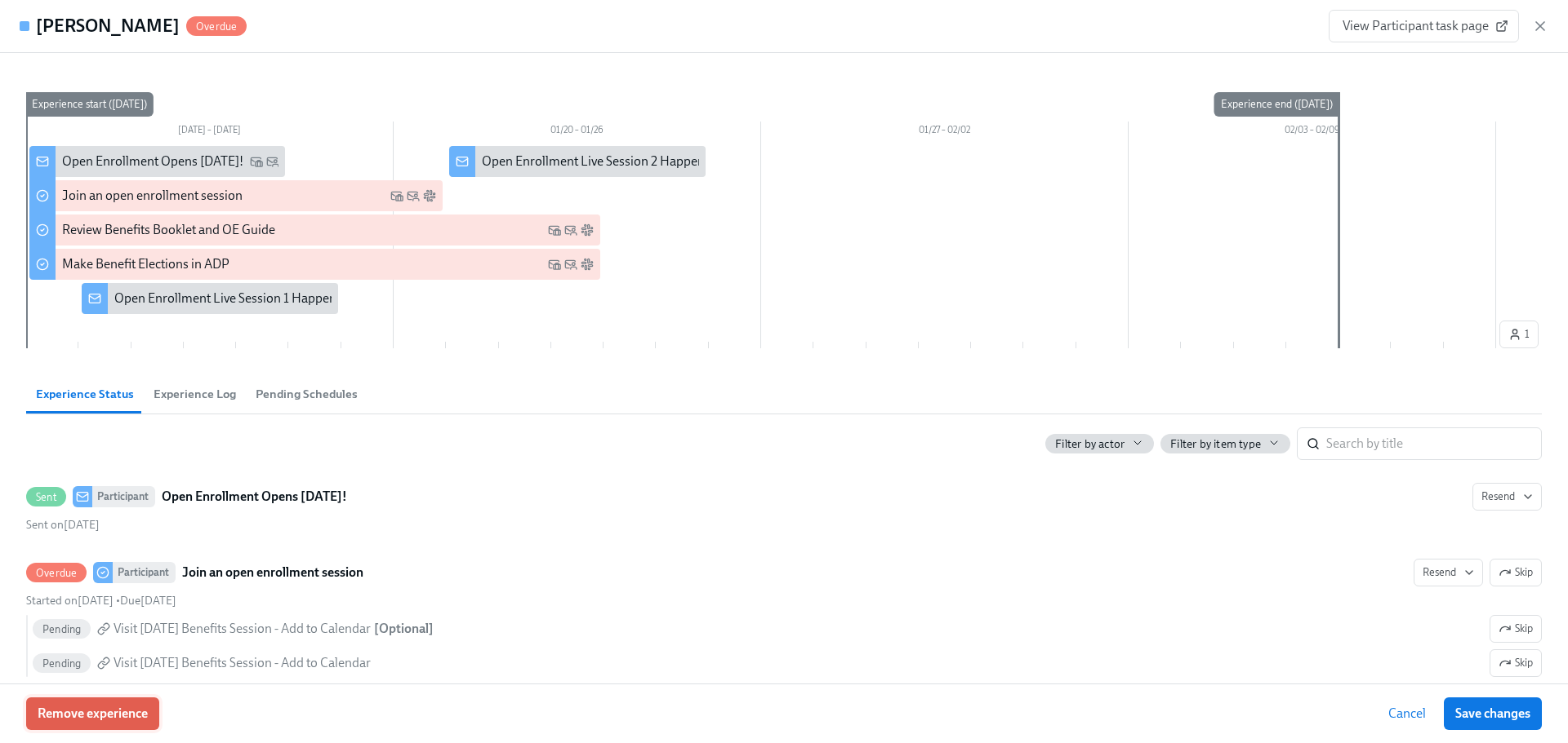
click at [115, 725] on button "Remove experience" at bounding box center [93, 714] width 133 height 32
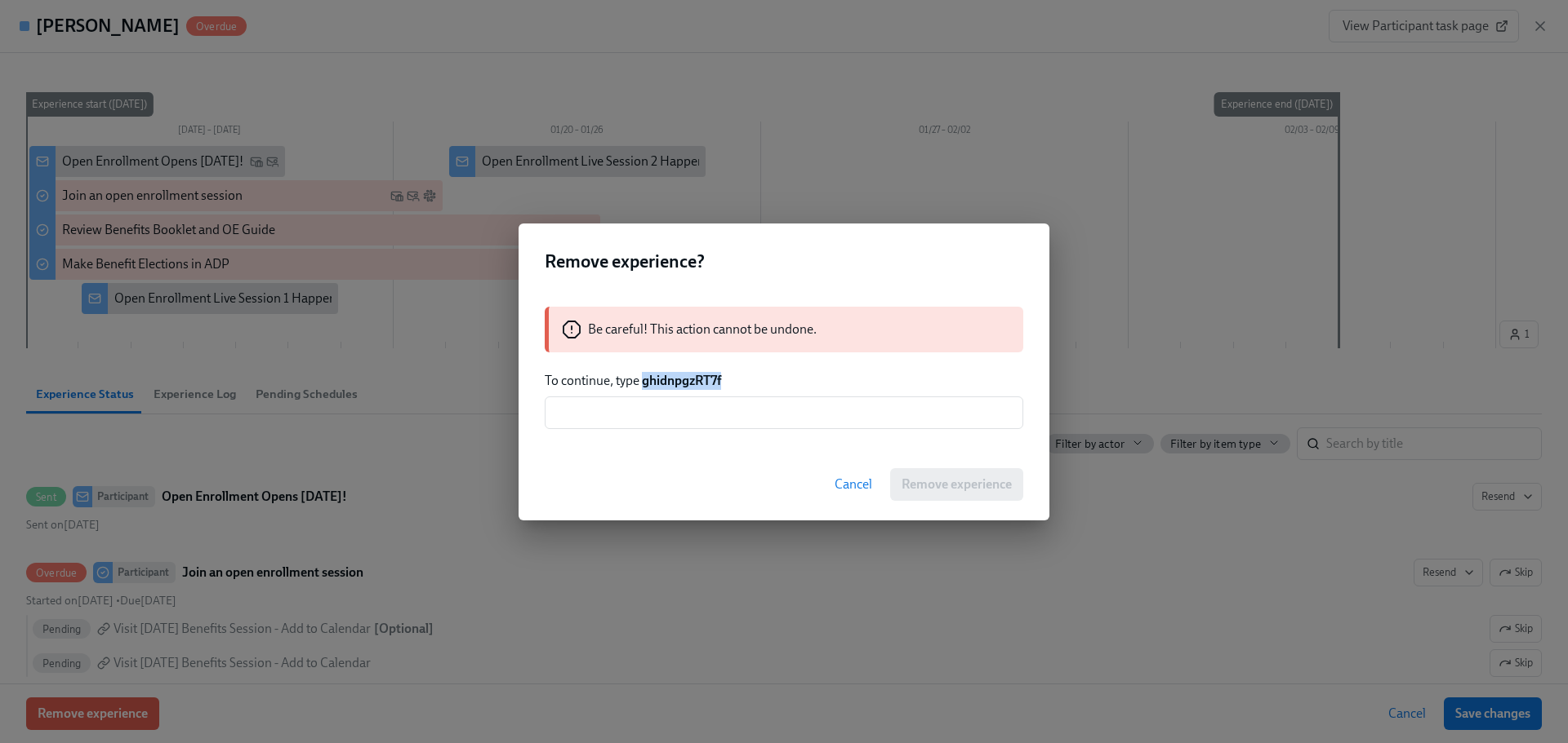
drag, startPoint x: 729, startPoint y: 379, endPoint x: 645, endPoint y: 386, distance: 84.3
click at [645, 386] on p "To continue, type ghidnpgzRT7f" at bounding box center [784, 381] width 479 height 18
copy strong "ghidnpgzRT7f"
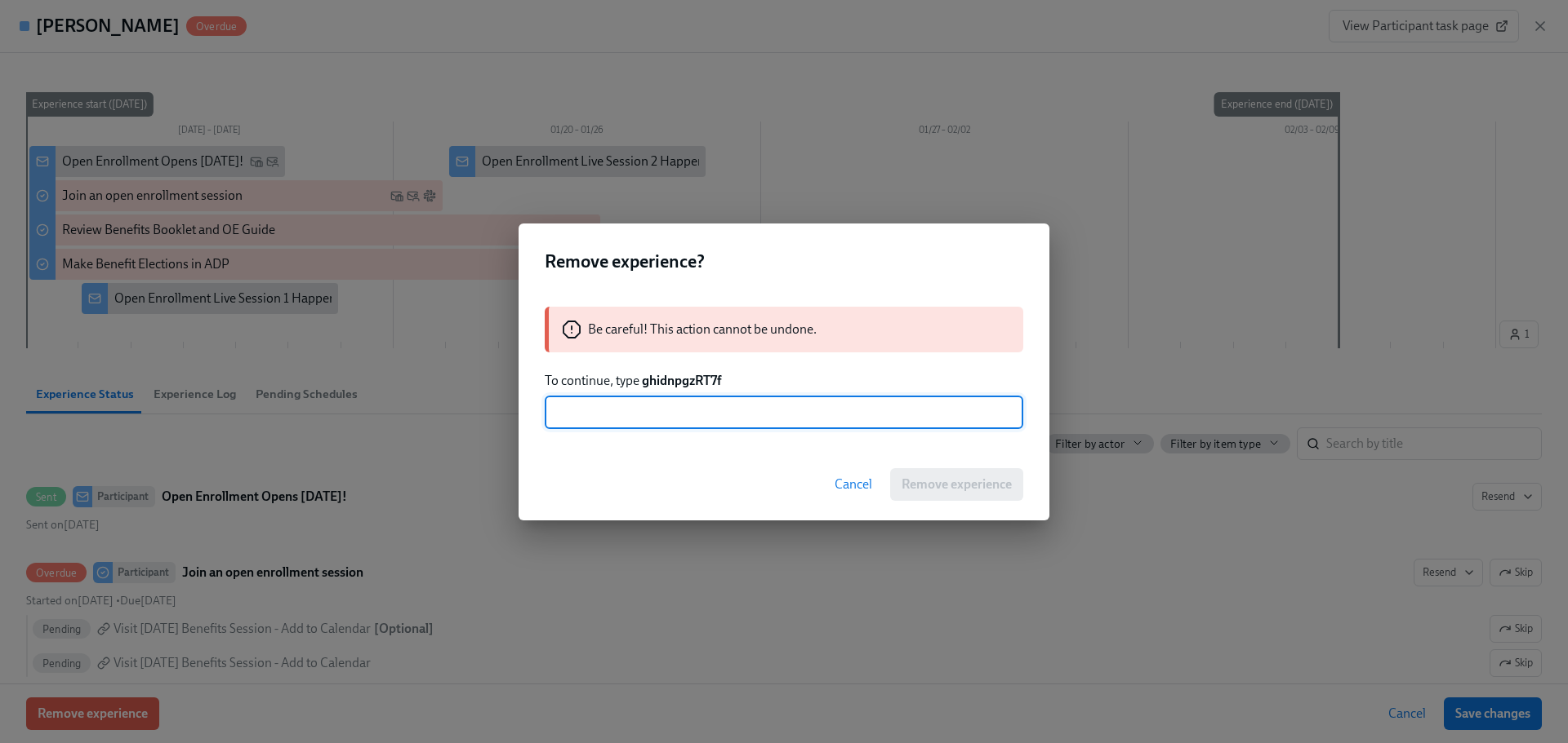
click at [667, 414] on input "text" at bounding box center [784, 413] width 479 height 32
paste input "ghidnpgzRT7f"
type input "ghidnpgzRT7f"
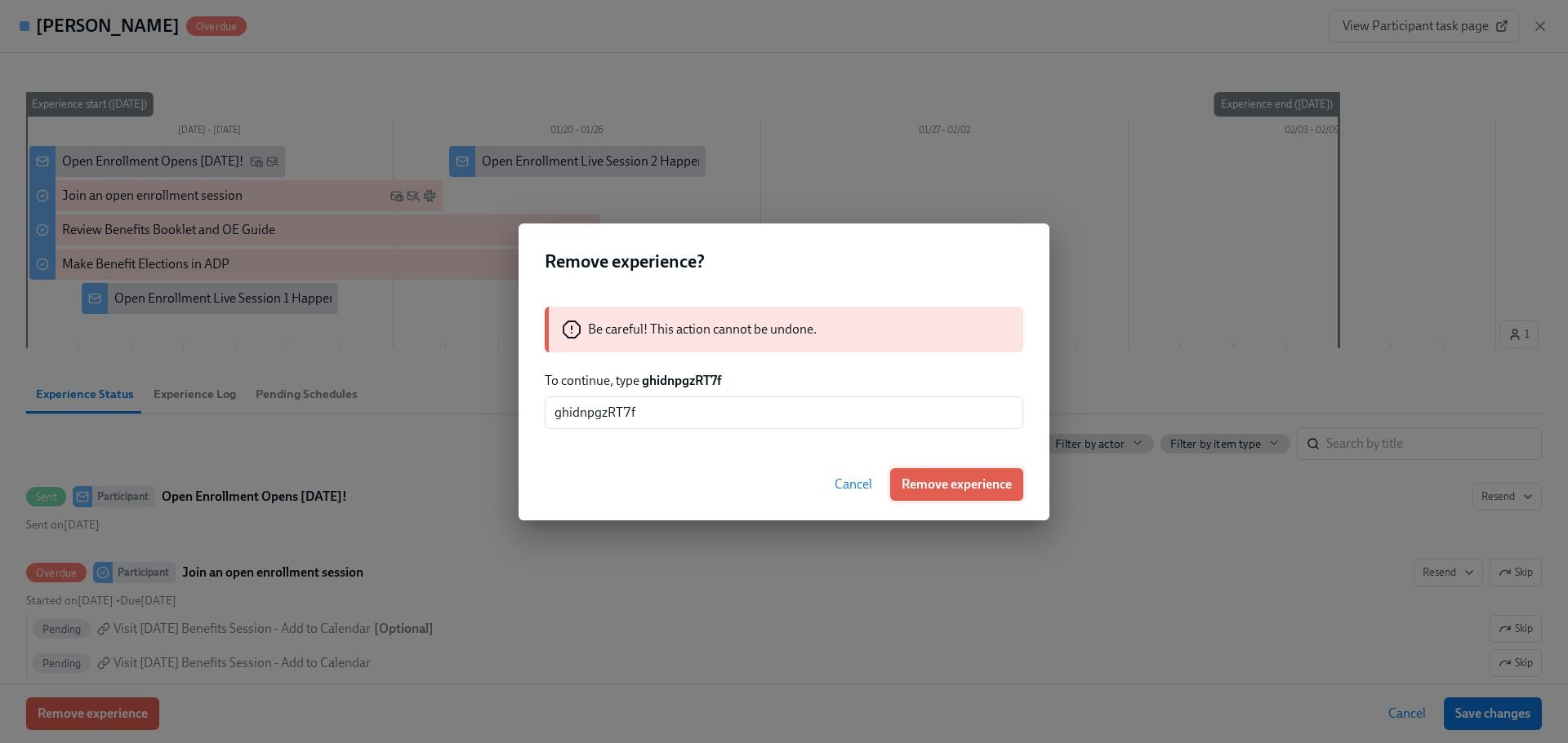
click at [920, 481] on span "Remove experience" at bounding box center [957, 485] width 110 height 16
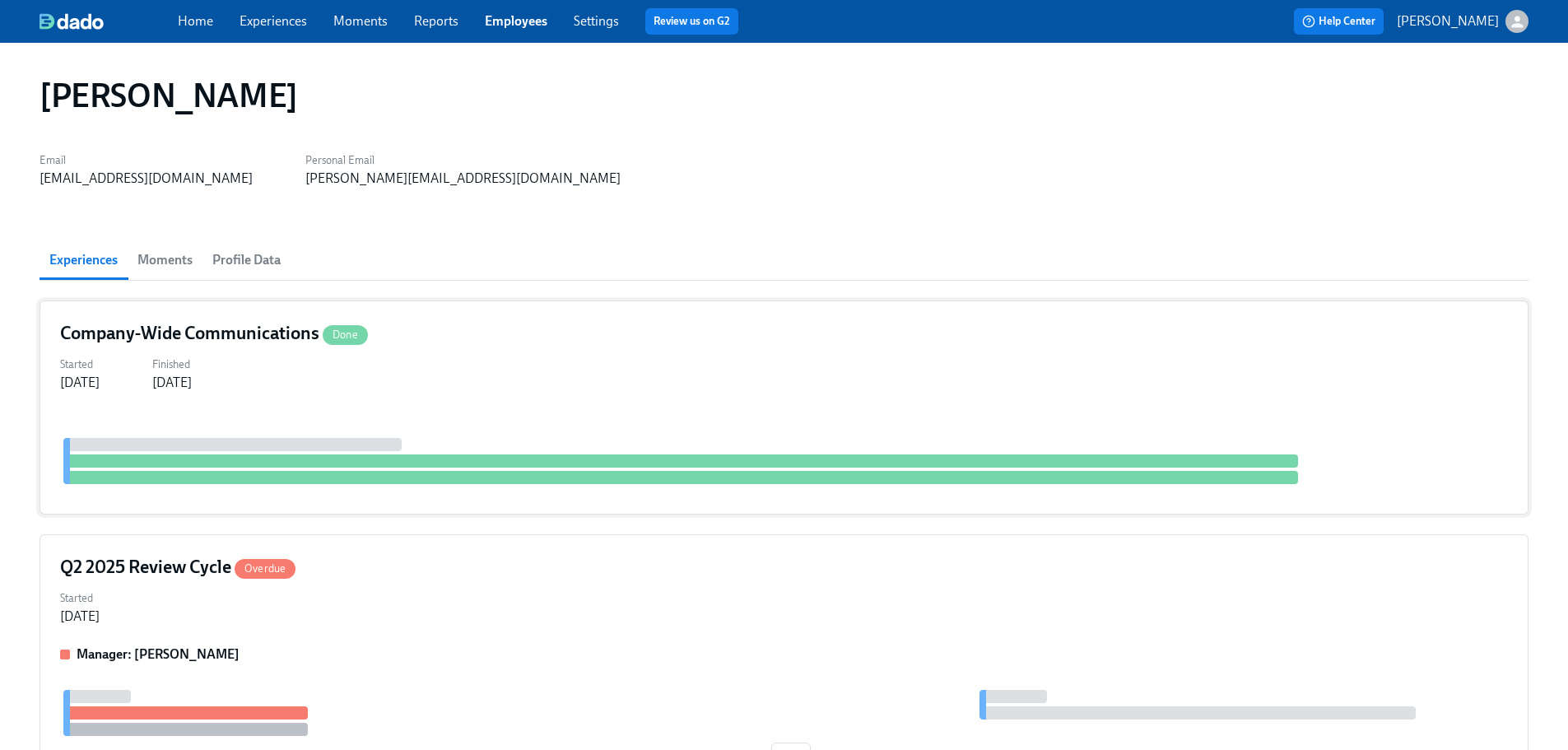
click at [500, 395] on div "Company-Wide Communications Done Started [DATE] Finished [DATE]" at bounding box center [784, 408] width 1489 height 214
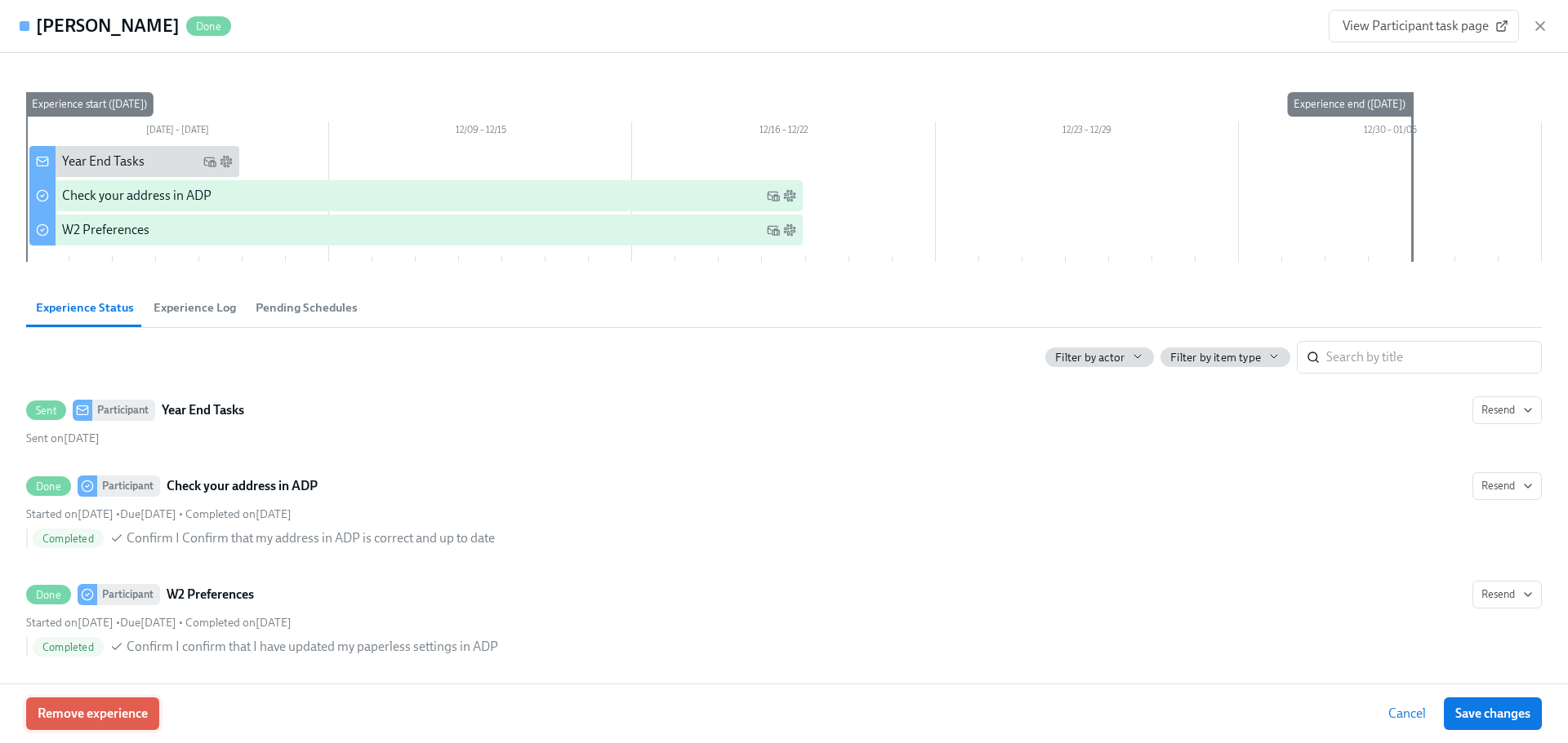
click at [153, 724] on button "Remove experience" at bounding box center [93, 714] width 133 height 32
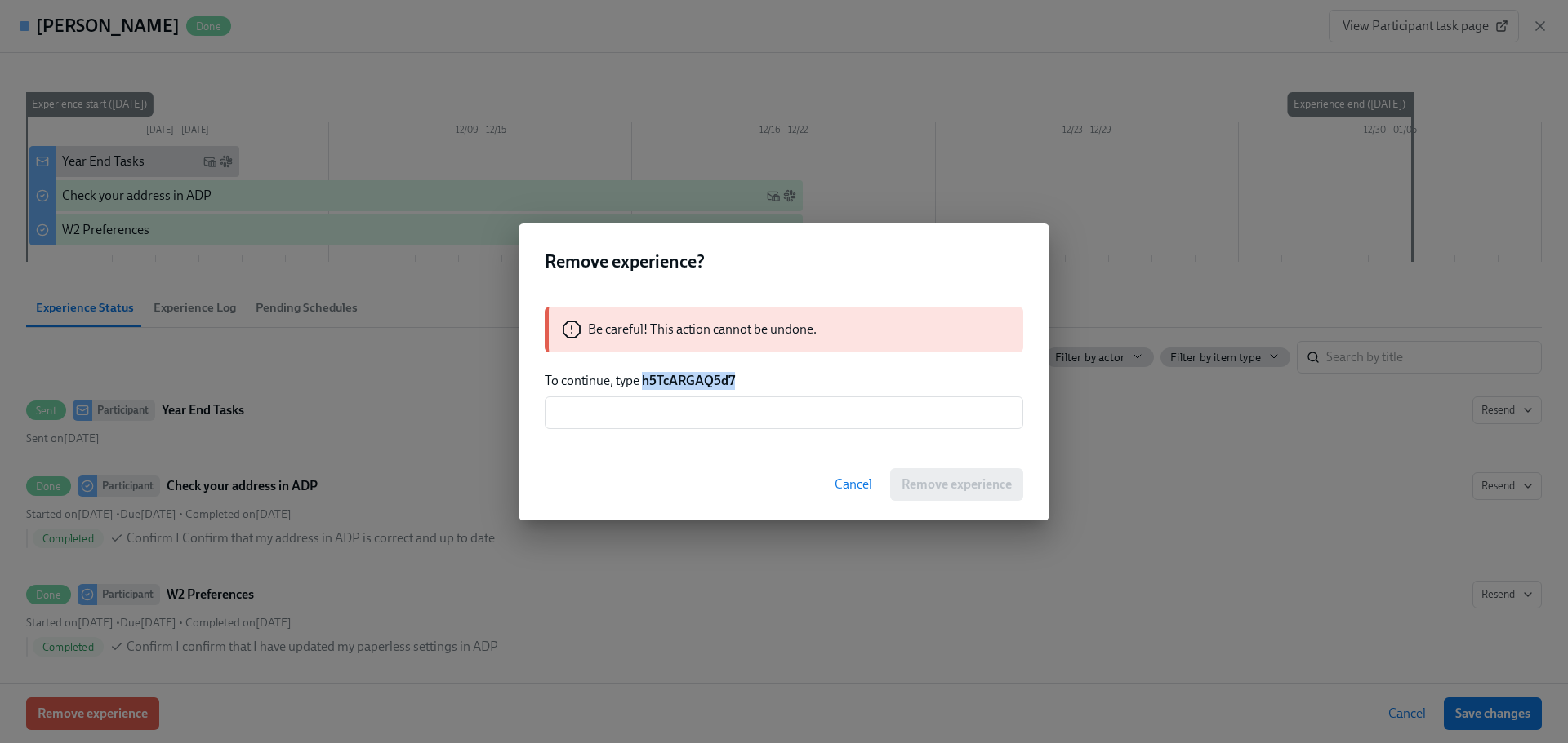
drag, startPoint x: 716, startPoint y: 380, endPoint x: 641, endPoint y: 382, distance: 75.0
click at [641, 382] on p "To continue, type h5TcARGAQ5d7" at bounding box center [784, 381] width 479 height 18
copy strong "h5TcARGAQ5d7"
click at [725, 417] on input "text" at bounding box center [784, 413] width 479 height 32
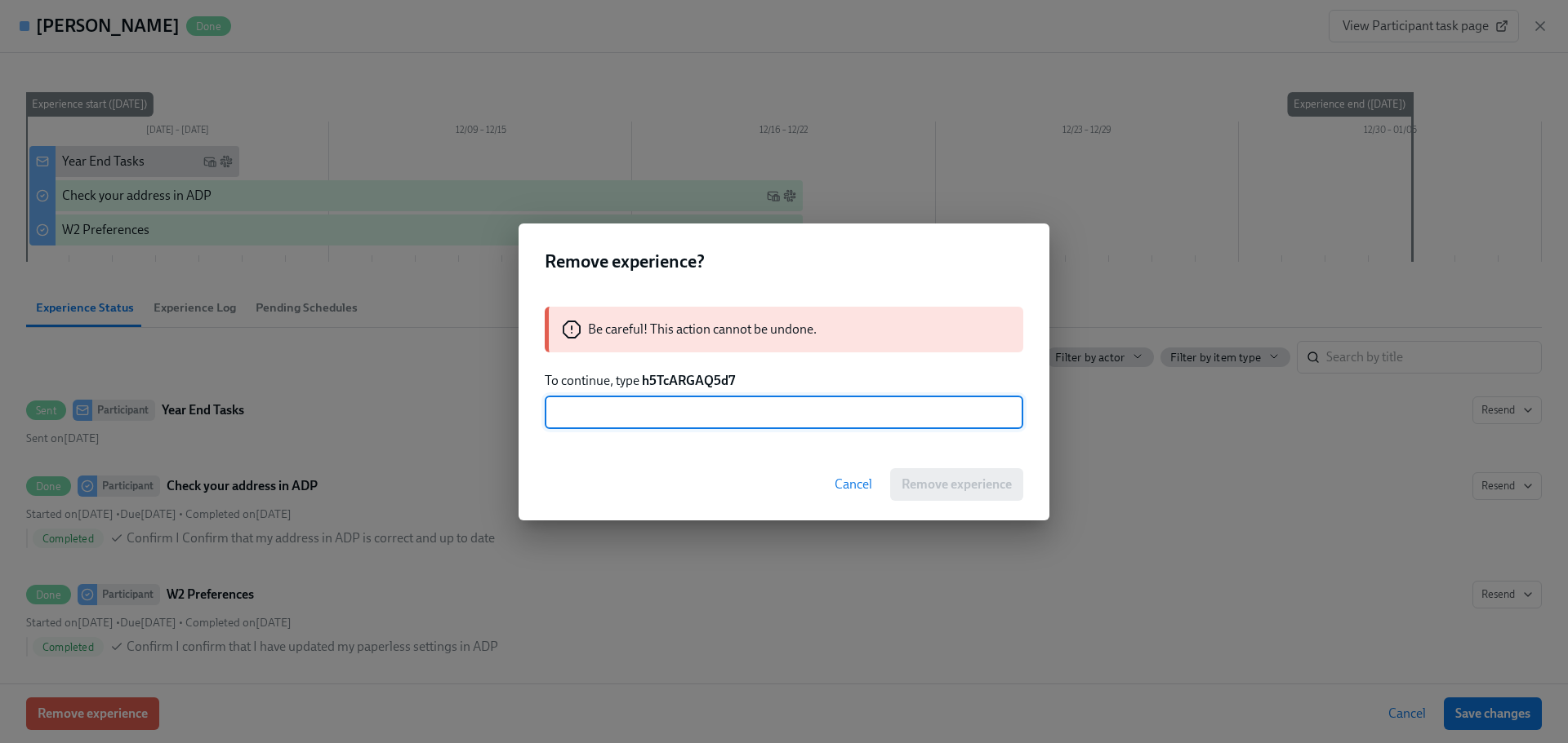
paste input "h5TcARGAQ5d7"
type input "h5TcARGAQ5d7"
click at [951, 479] on span "Remove experience" at bounding box center [957, 485] width 110 height 16
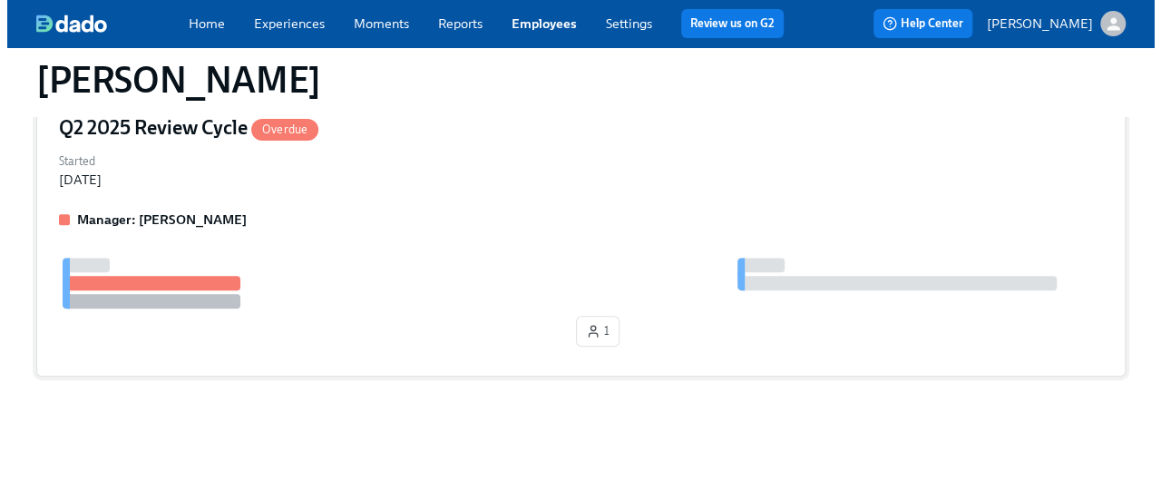
scroll to position [135, 0]
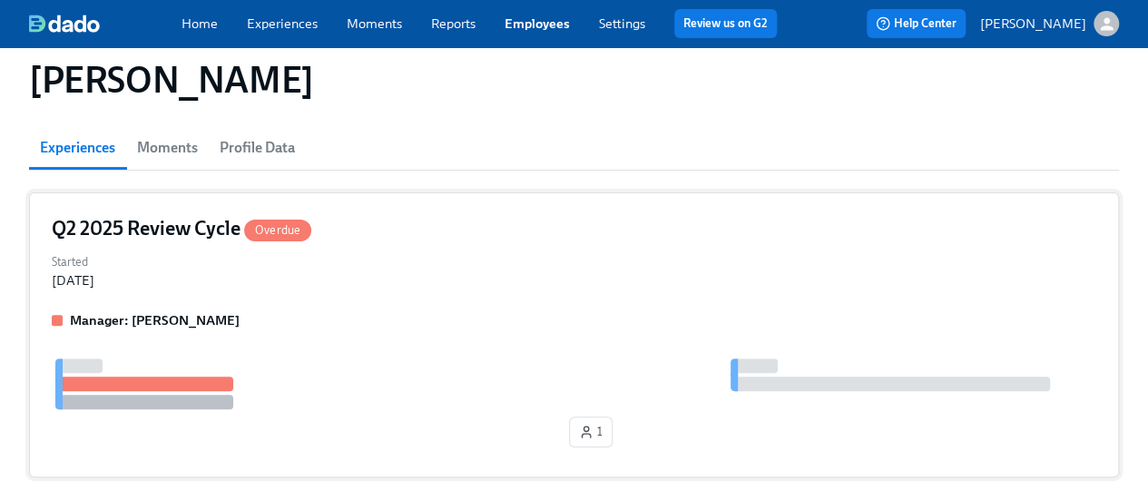
click at [456, 311] on div "Manager: [PERSON_NAME]" at bounding box center [574, 320] width 1044 height 18
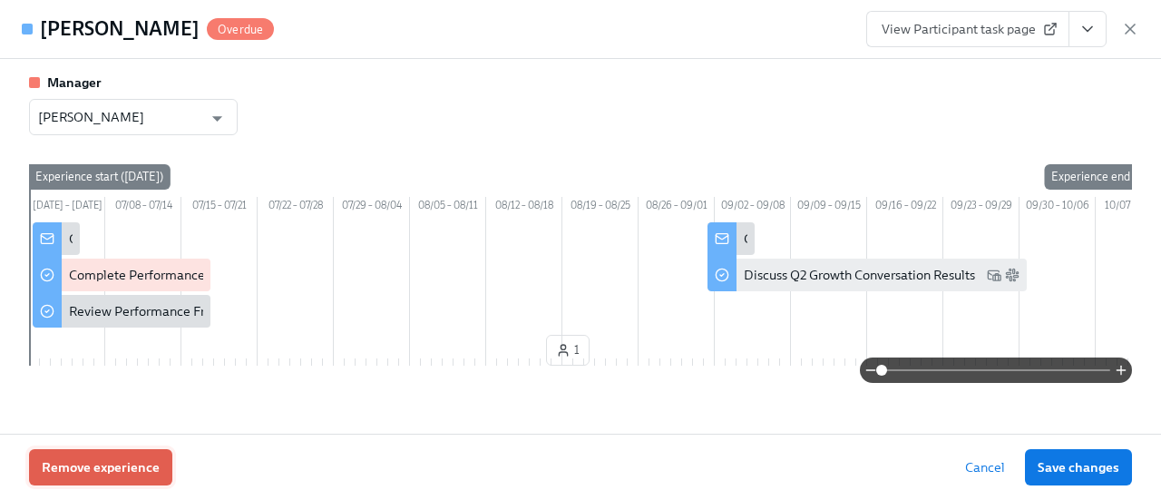
click at [133, 466] on span "Remove experience" at bounding box center [101, 467] width 118 height 18
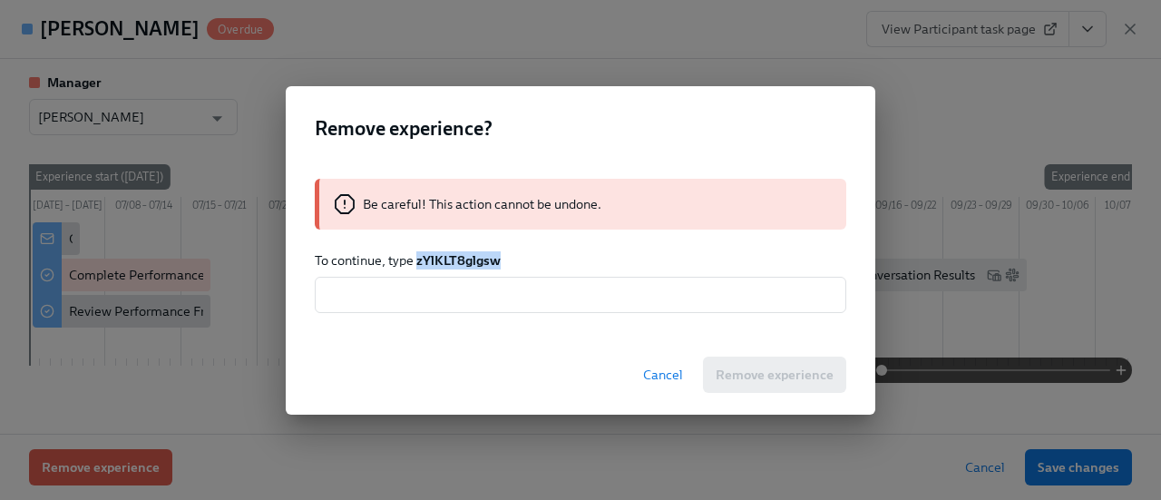
drag, startPoint x: 503, startPoint y: 257, endPoint x: 416, endPoint y: 268, distance: 86.9
click at [416, 268] on p "To continue, type zYlKLT8glgsw" at bounding box center [581, 260] width 532 height 18
copy strong "zYlKLT8glgsw"
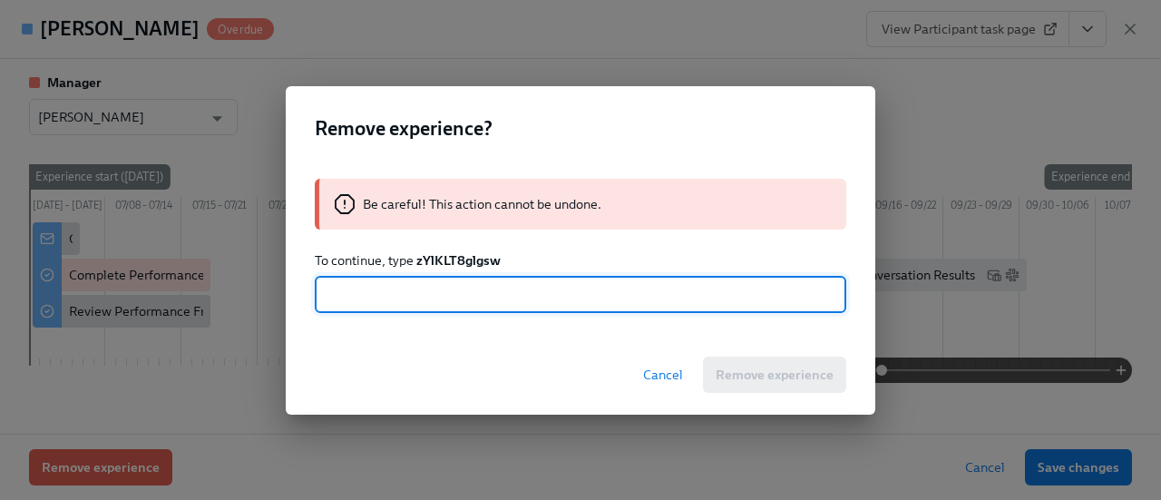
click at [416, 291] on input "text" at bounding box center [581, 295] width 532 height 36
paste input "zYlKLT8glgsw"
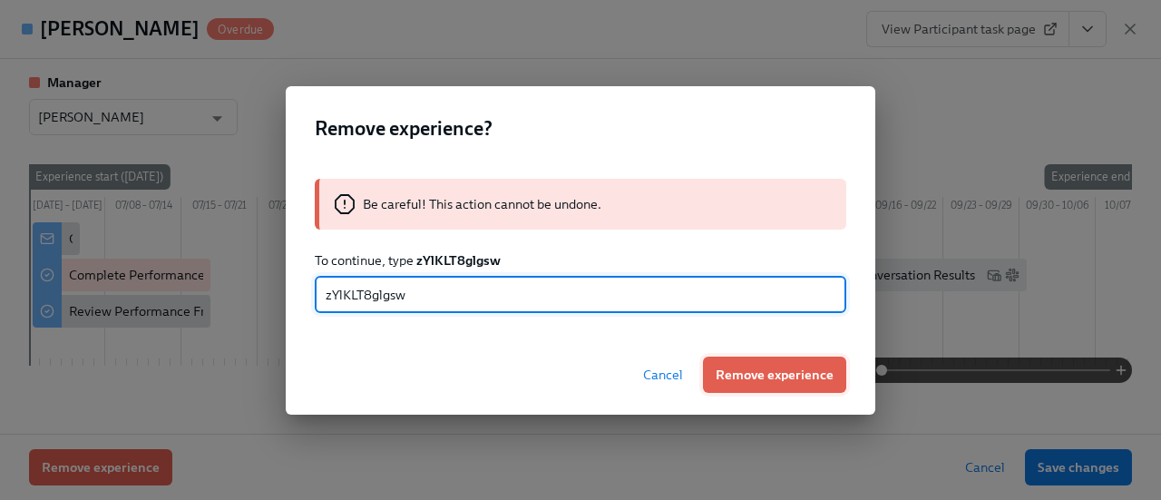
type input "zYlKLT8glgsw"
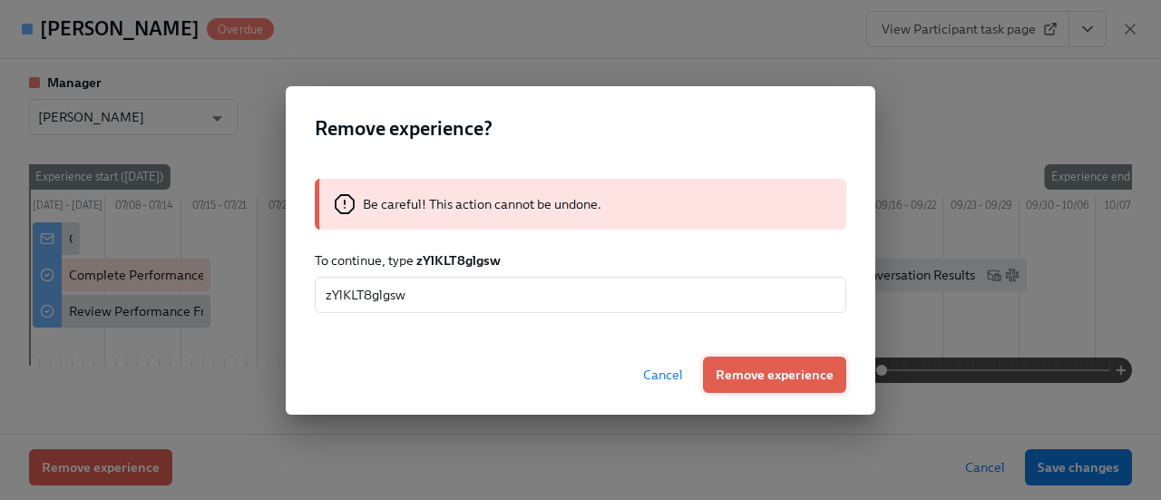
click at [731, 371] on span "Remove experience" at bounding box center [775, 375] width 118 height 18
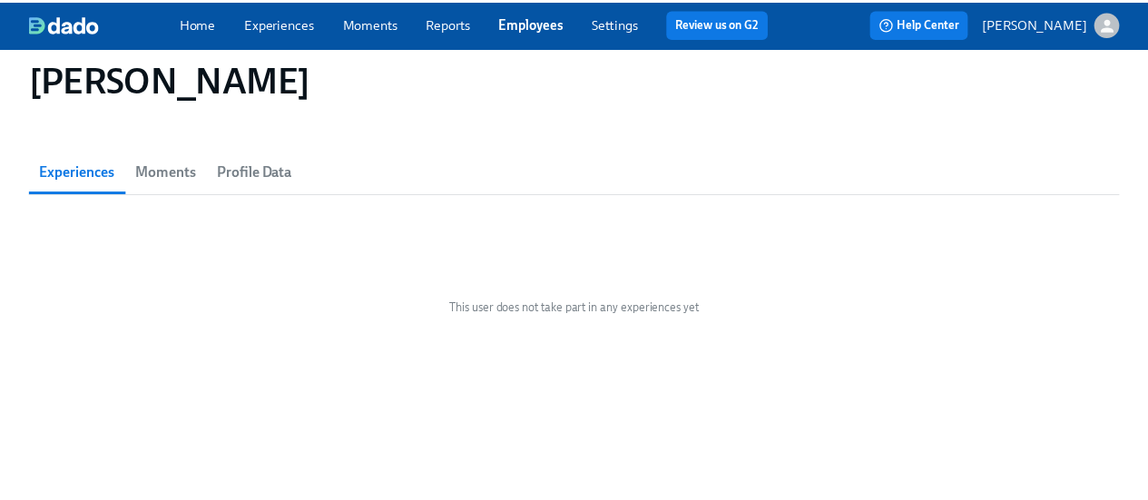
scroll to position [110, 0]
